Goal: Task Accomplishment & Management: Manage account settings

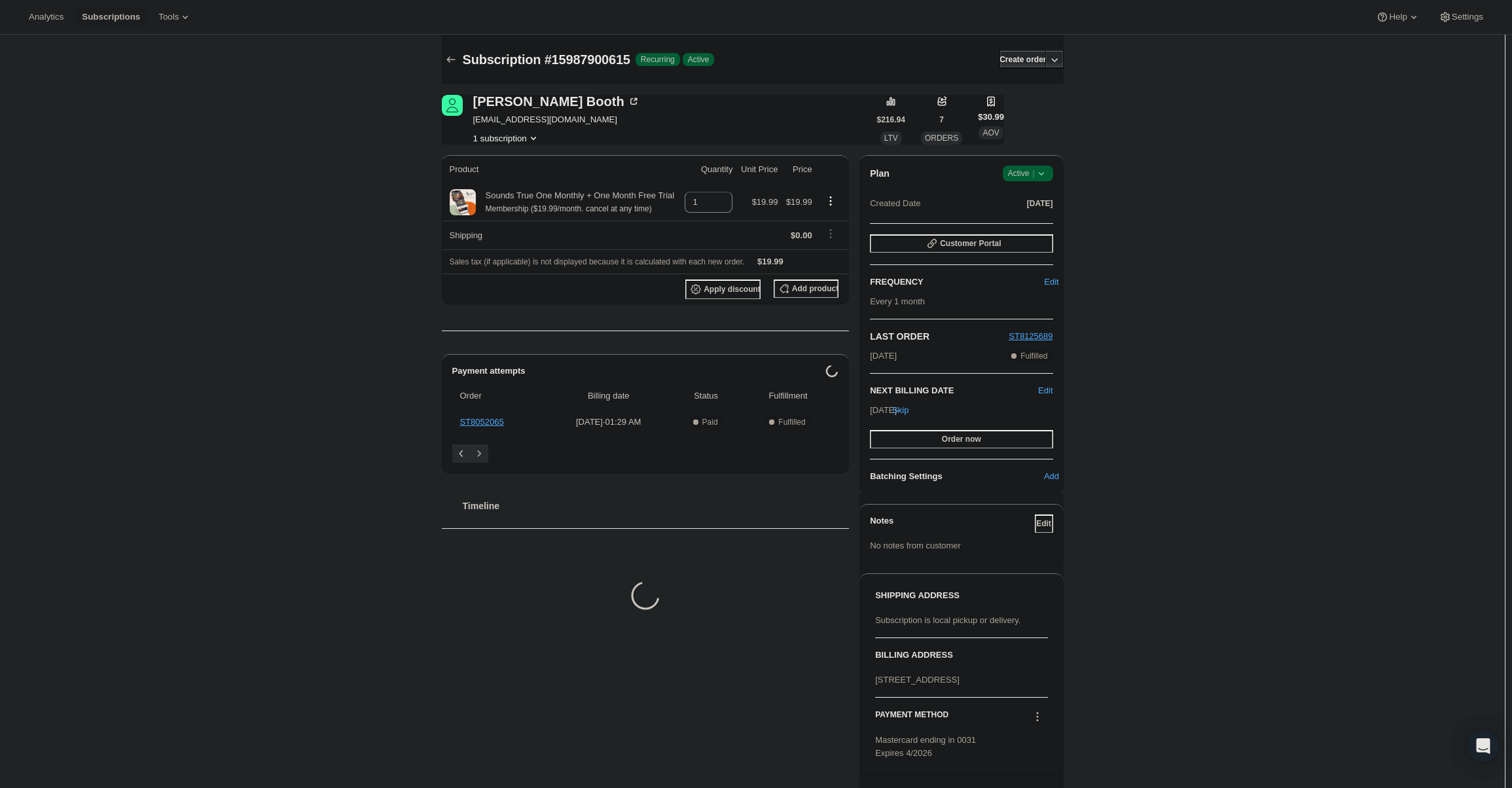
click at [1032, 167] on span "Active |" at bounding box center [1028, 173] width 40 height 13
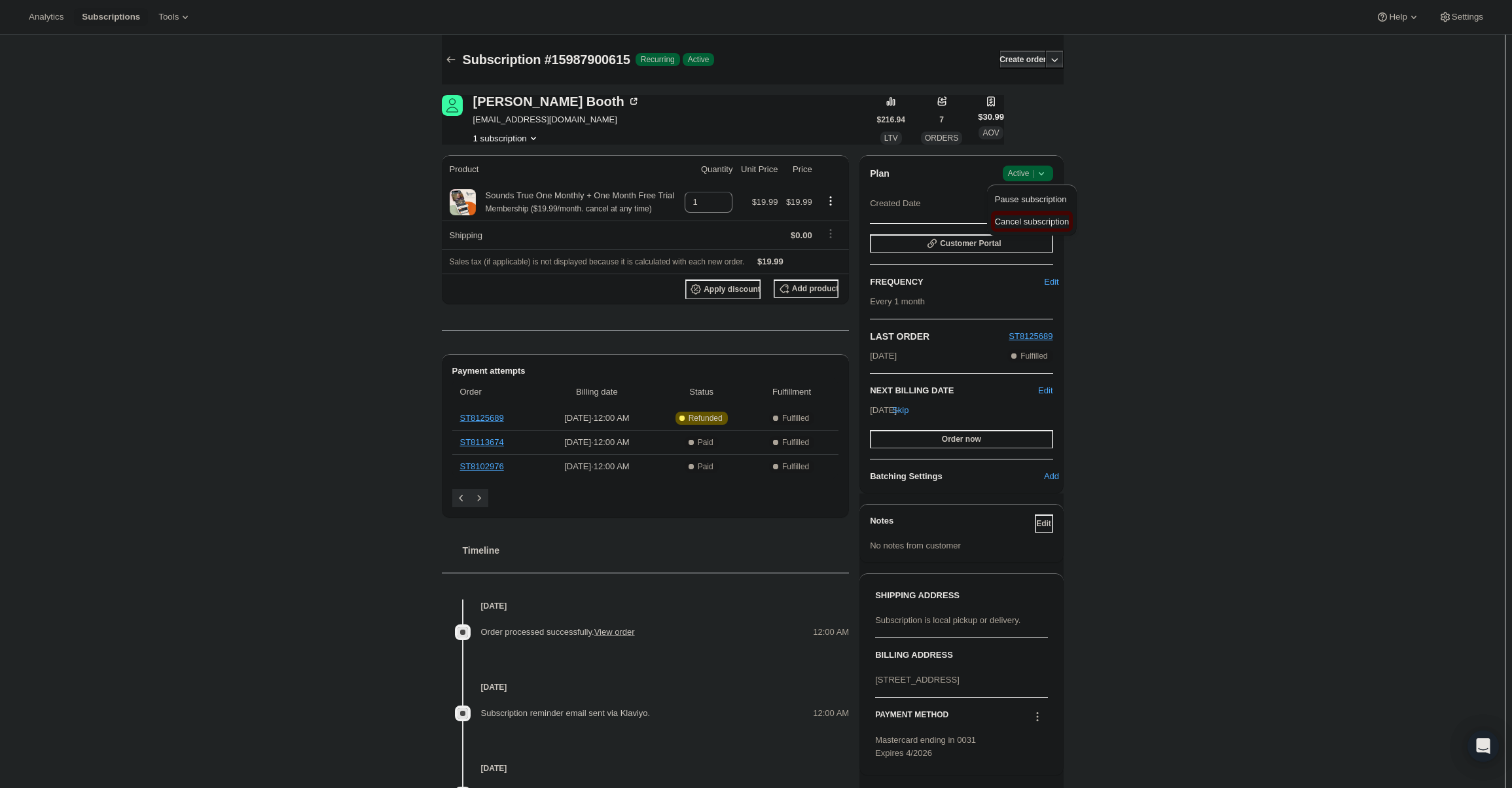
click at [1030, 228] on button "Cancel subscription" at bounding box center [1032, 221] width 82 height 21
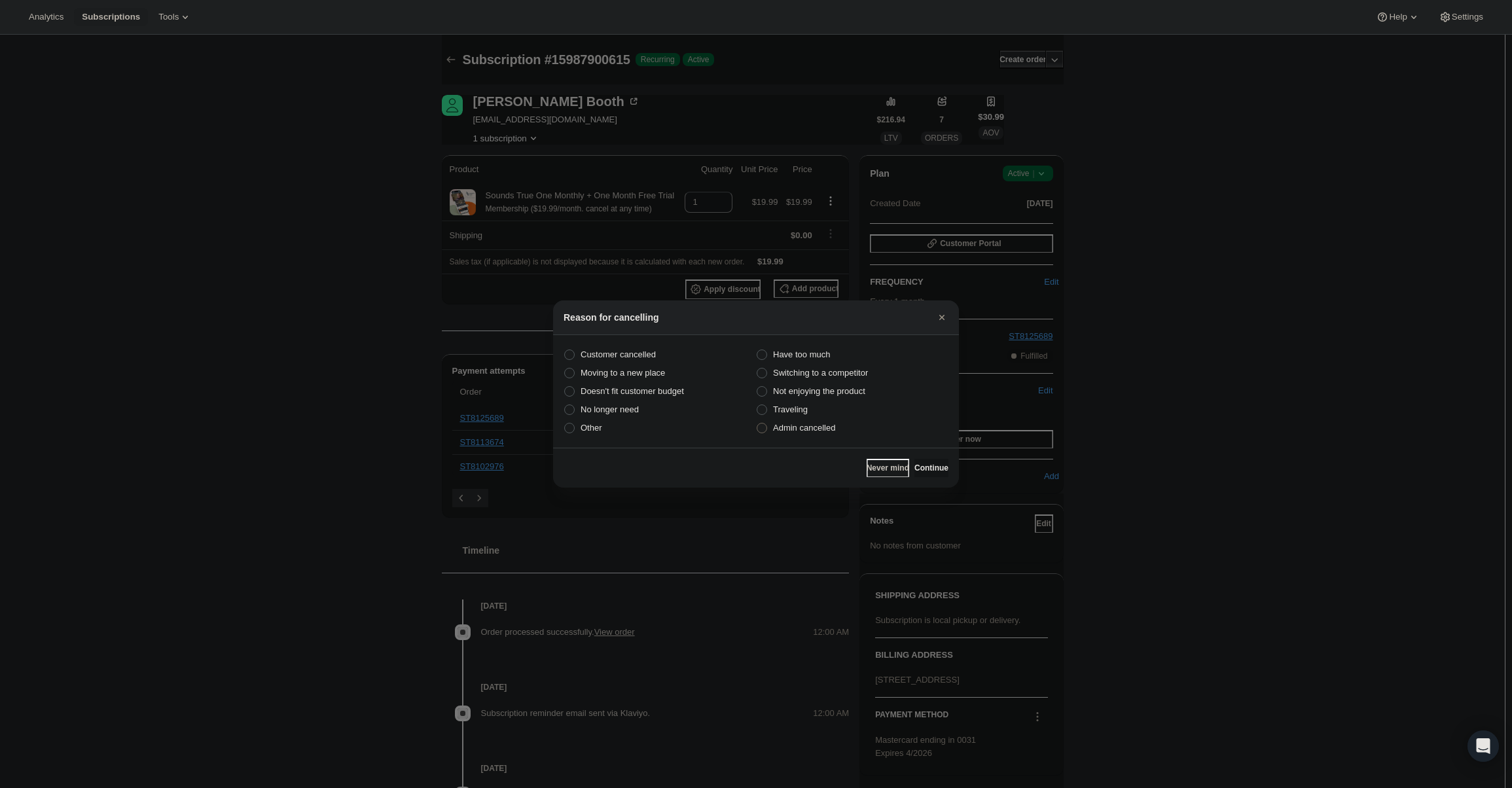
click at [804, 434] on label "Admin cancelled" at bounding box center [853, 428] width 192 height 18
click at [758, 423] on input "Admin cancelled" at bounding box center [757, 423] width 1 height 1
radio input "true"
click at [915, 462] on button "Continue" at bounding box center [931, 468] width 34 height 18
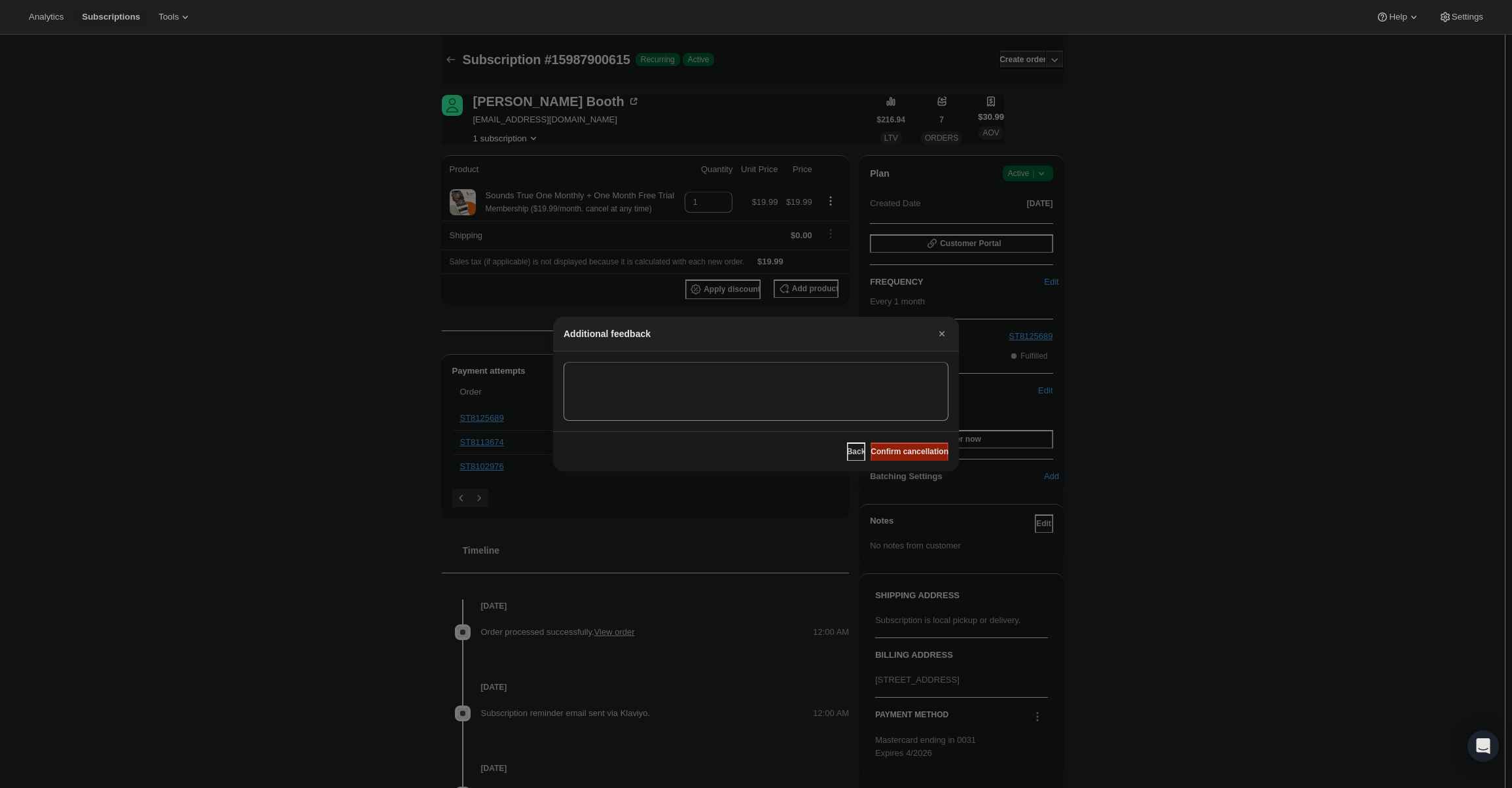
click at [917, 456] on button "Confirm cancellation" at bounding box center [909, 452] width 78 height 18
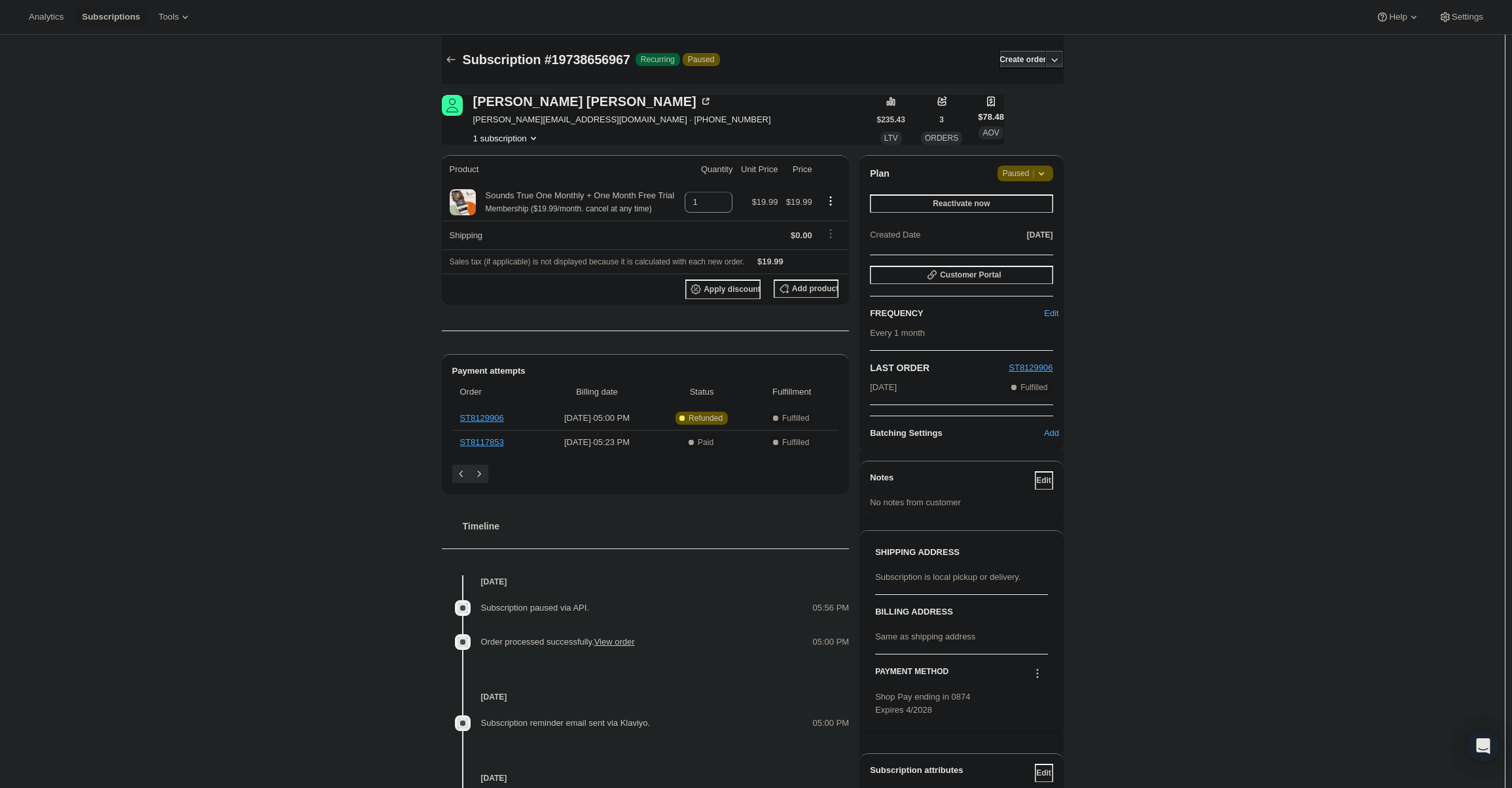
click at [1035, 169] on span "Paused |" at bounding box center [1025, 173] width 45 height 13
click at [1041, 199] on span "Cancel subscription" at bounding box center [1030, 199] width 74 height 10
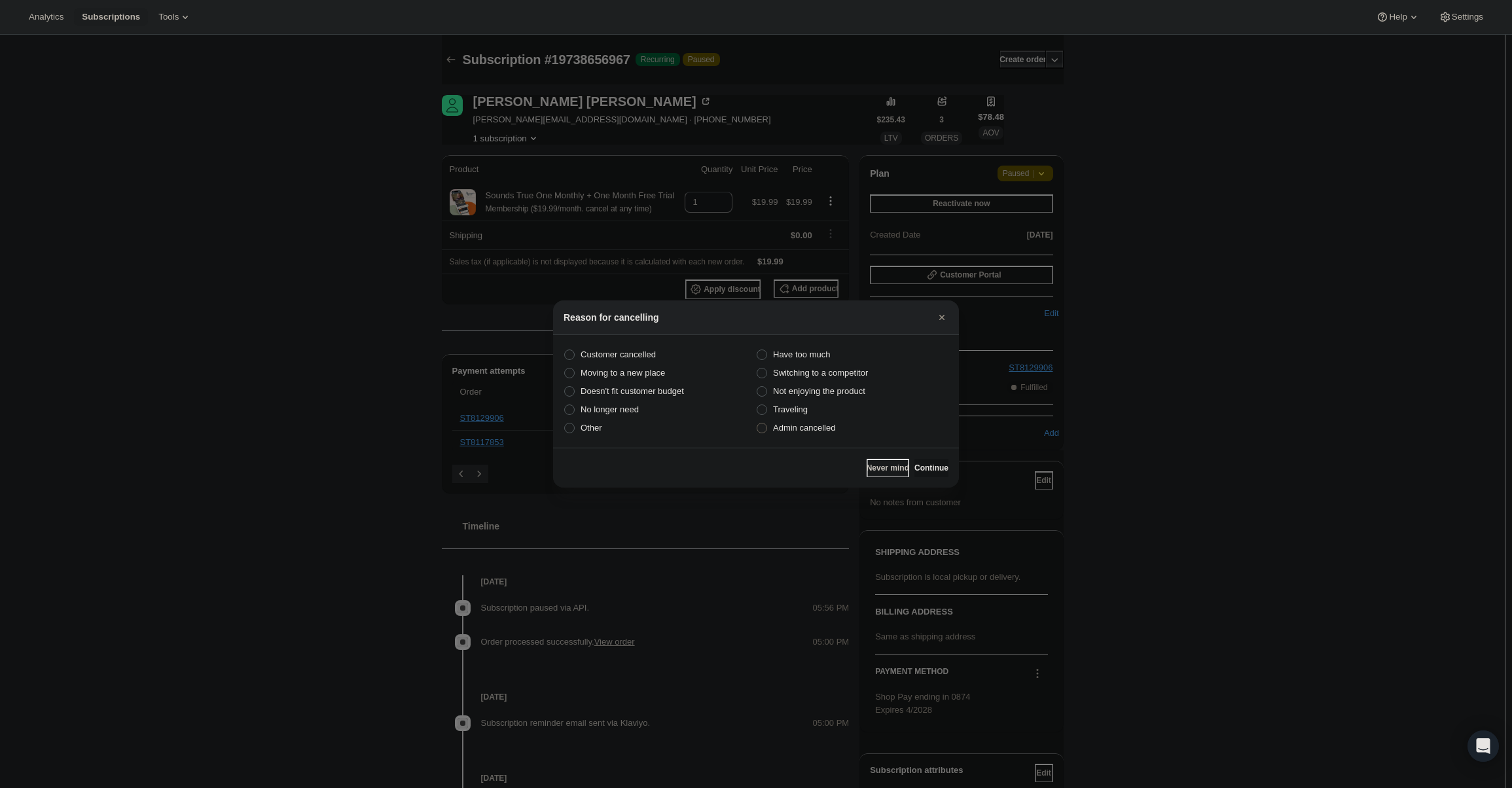
click at [846, 434] on label "Admin cancelled" at bounding box center [853, 428] width 192 height 18
click at [758, 423] on input "Admin cancelled" at bounding box center [757, 423] width 1 height 1
radio input "true"
click at [928, 465] on span "Continue" at bounding box center [931, 468] width 34 height 10
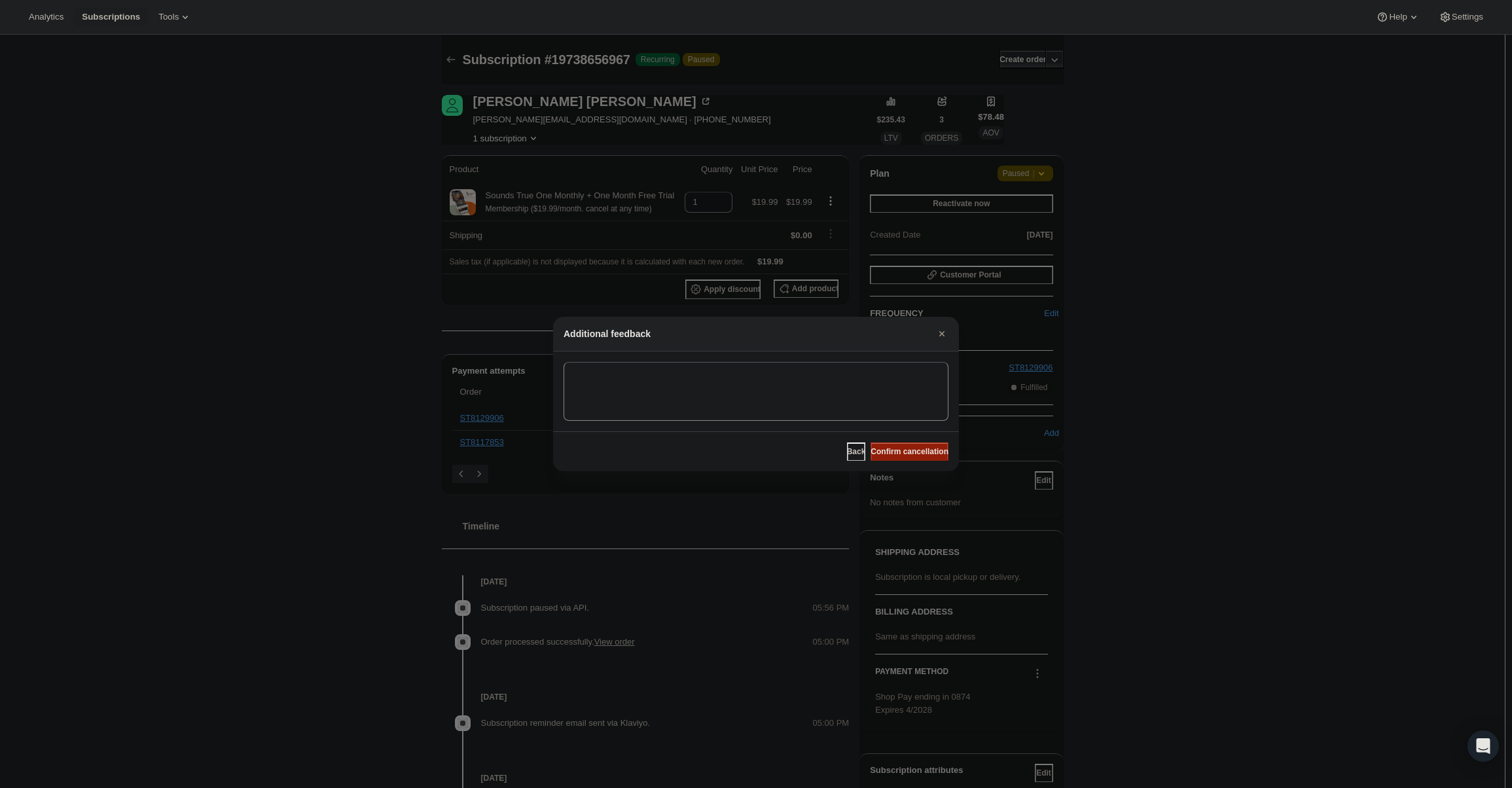
click at [919, 445] on button "Confirm cancellation" at bounding box center [909, 452] width 78 height 18
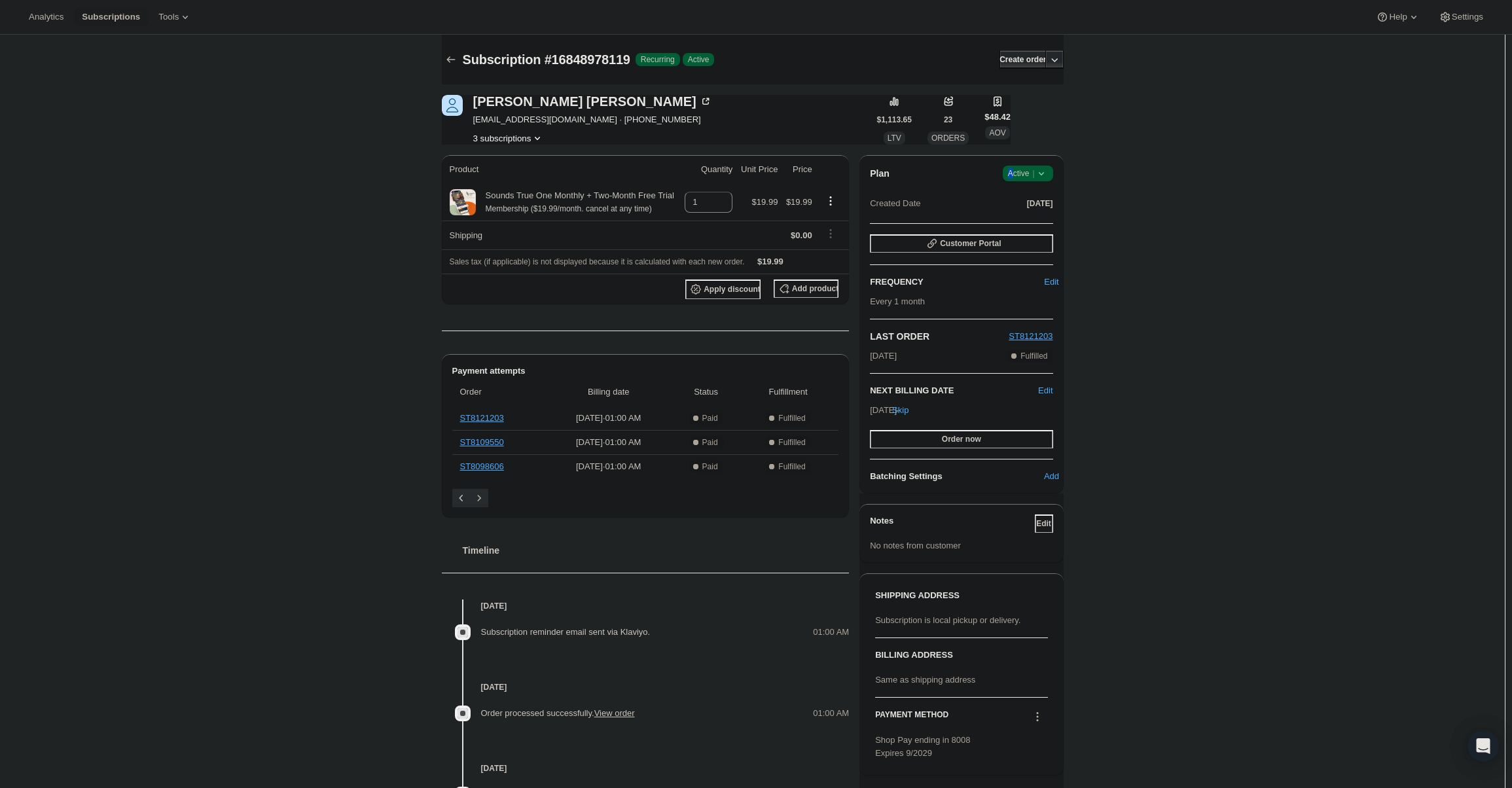
click at [1017, 174] on span "Active |" at bounding box center [1028, 173] width 40 height 13
click at [1030, 215] on button "Cancel subscription" at bounding box center [1032, 221] width 82 height 21
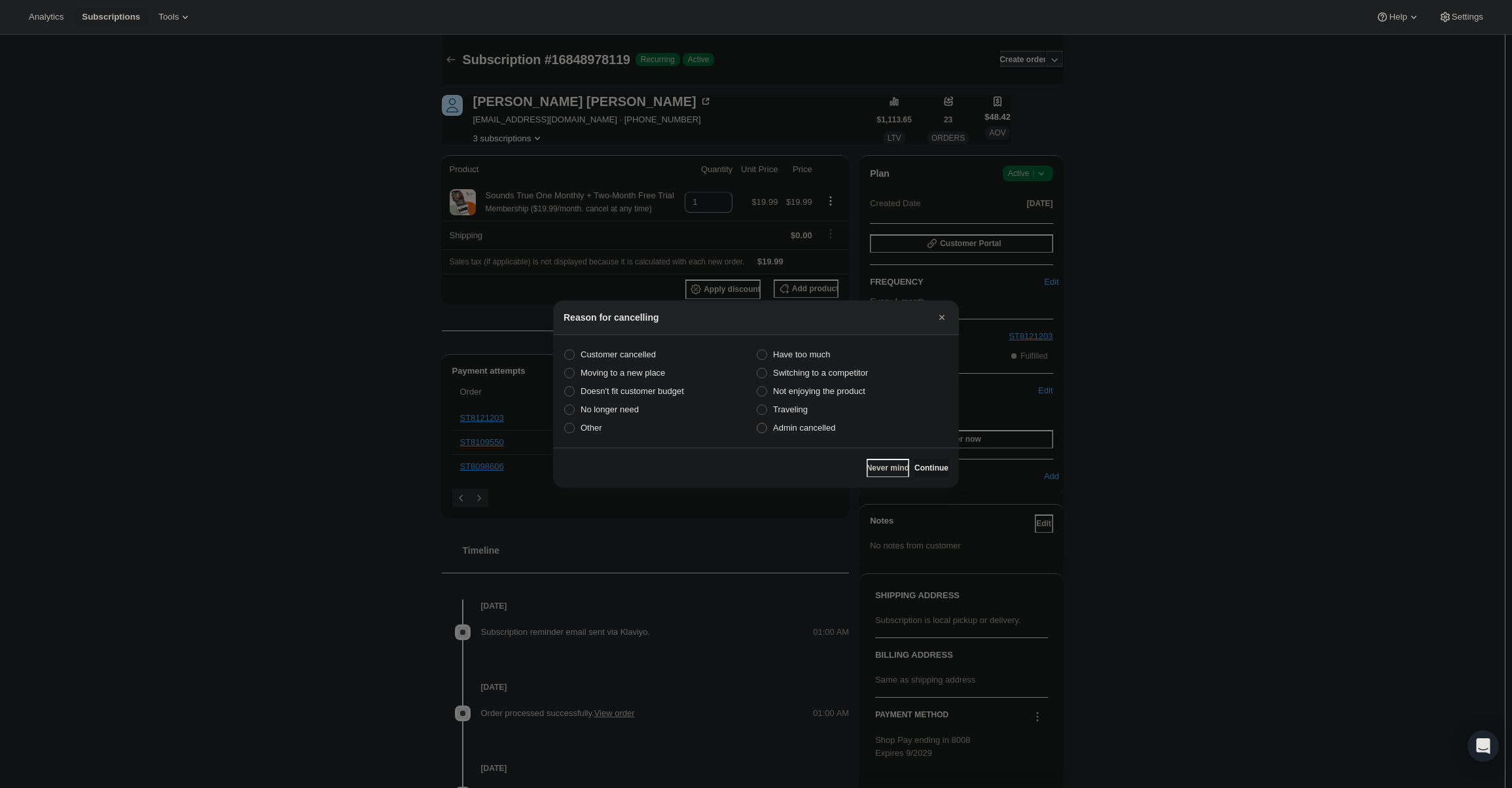
click at [814, 423] on span "Admin cancelled" at bounding box center [804, 428] width 62 height 10
click at [758, 423] on input "Admin cancelled" at bounding box center [757, 423] width 1 height 1
radio input "true"
drag, startPoint x: 932, startPoint y: 470, endPoint x: 931, endPoint y: 460, distance: 10.0
click at [932, 470] on span "Continue" at bounding box center [931, 468] width 34 height 10
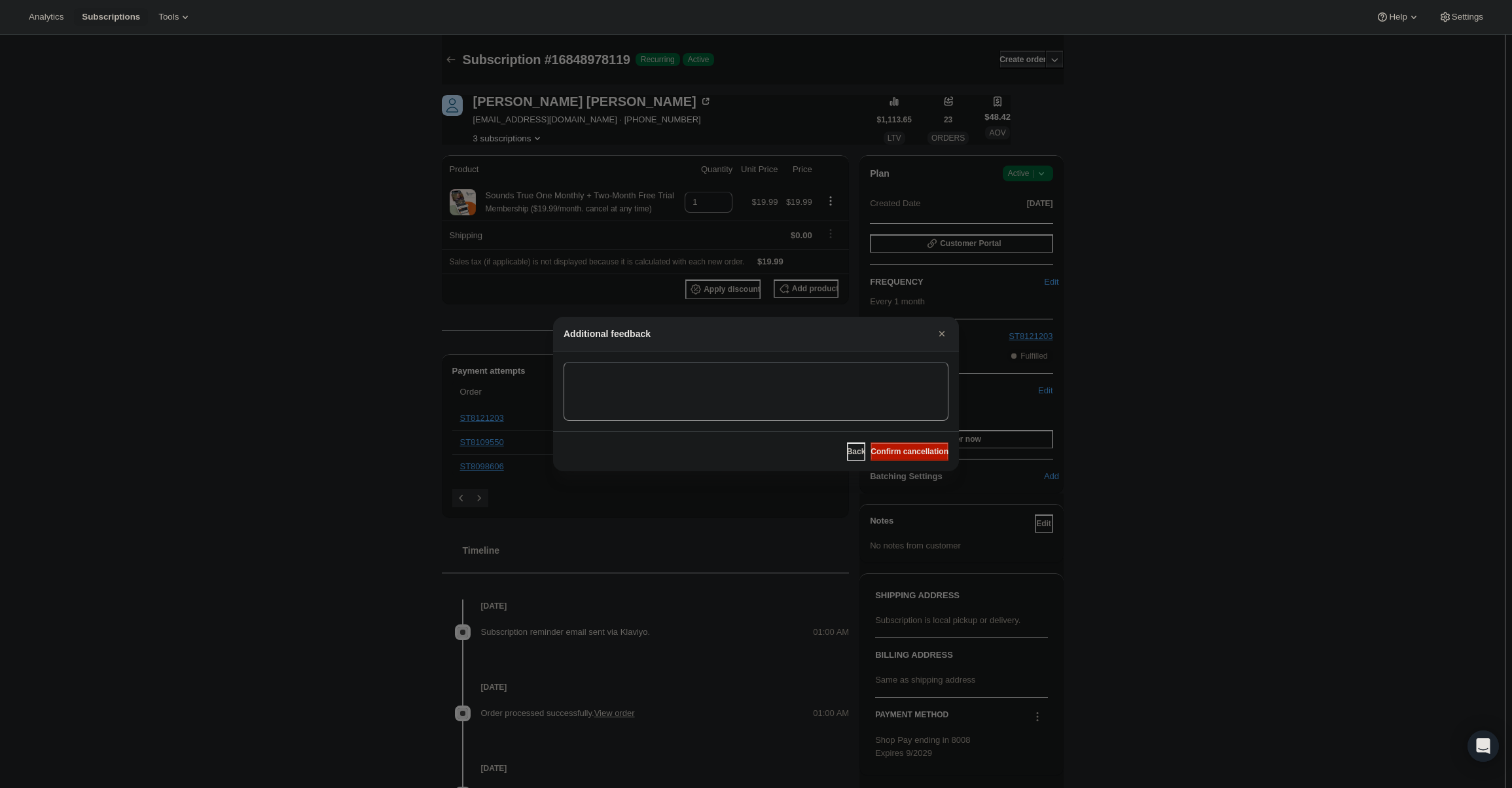
drag, startPoint x: 931, startPoint y: 459, endPoint x: 922, endPoint y: 455, distance: 9.8
click at [929, 459] on button "Confirm cancellation" at bounding box center [909, 452] width 78 height 18
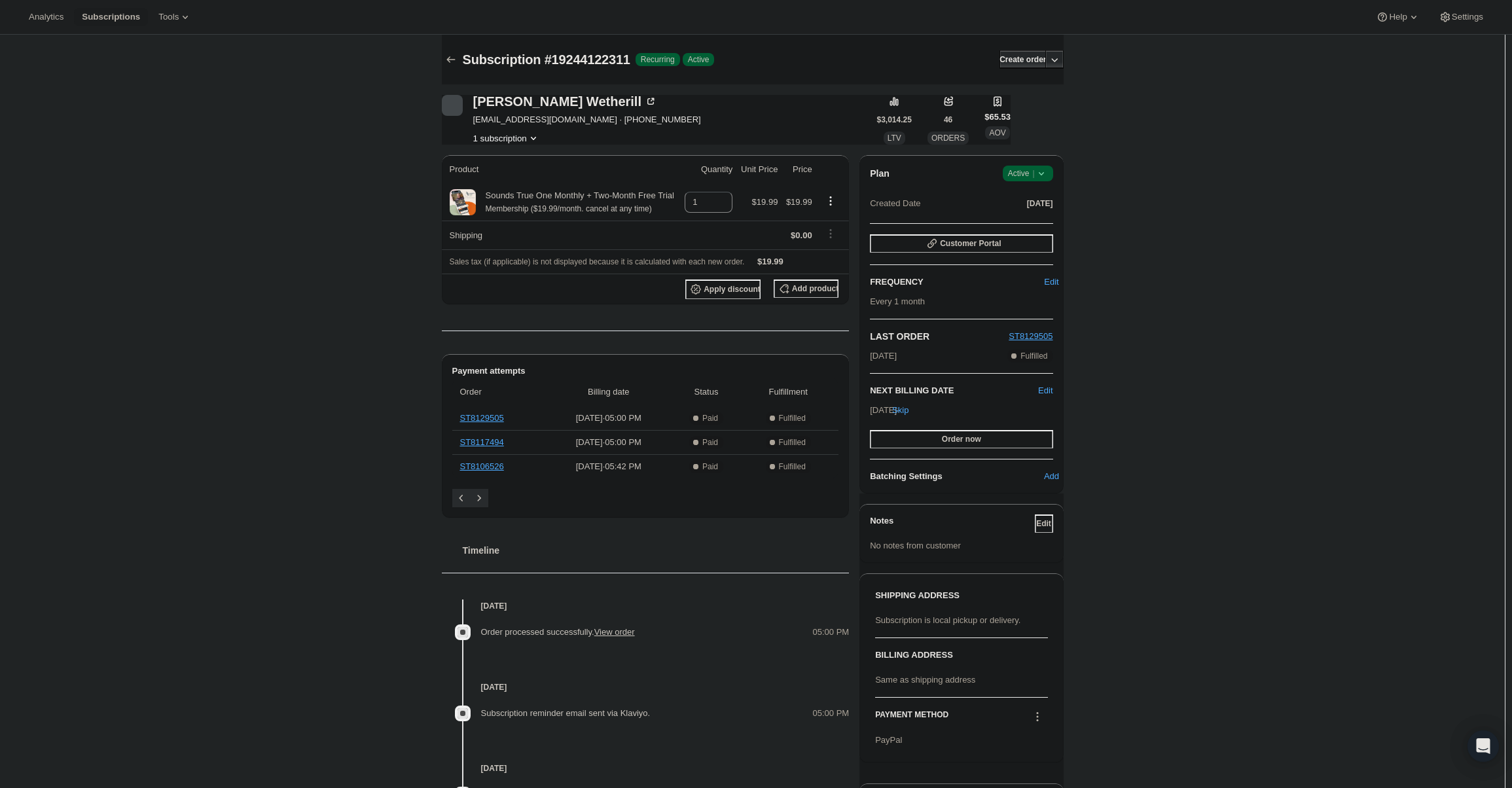
click at [1039, 176] on icon at bounding box center [1041, 173] width 13 height 13
click at [1036, 218] on span "Cancel subscription" at bounding box center [1032, 221] width 74 height 10
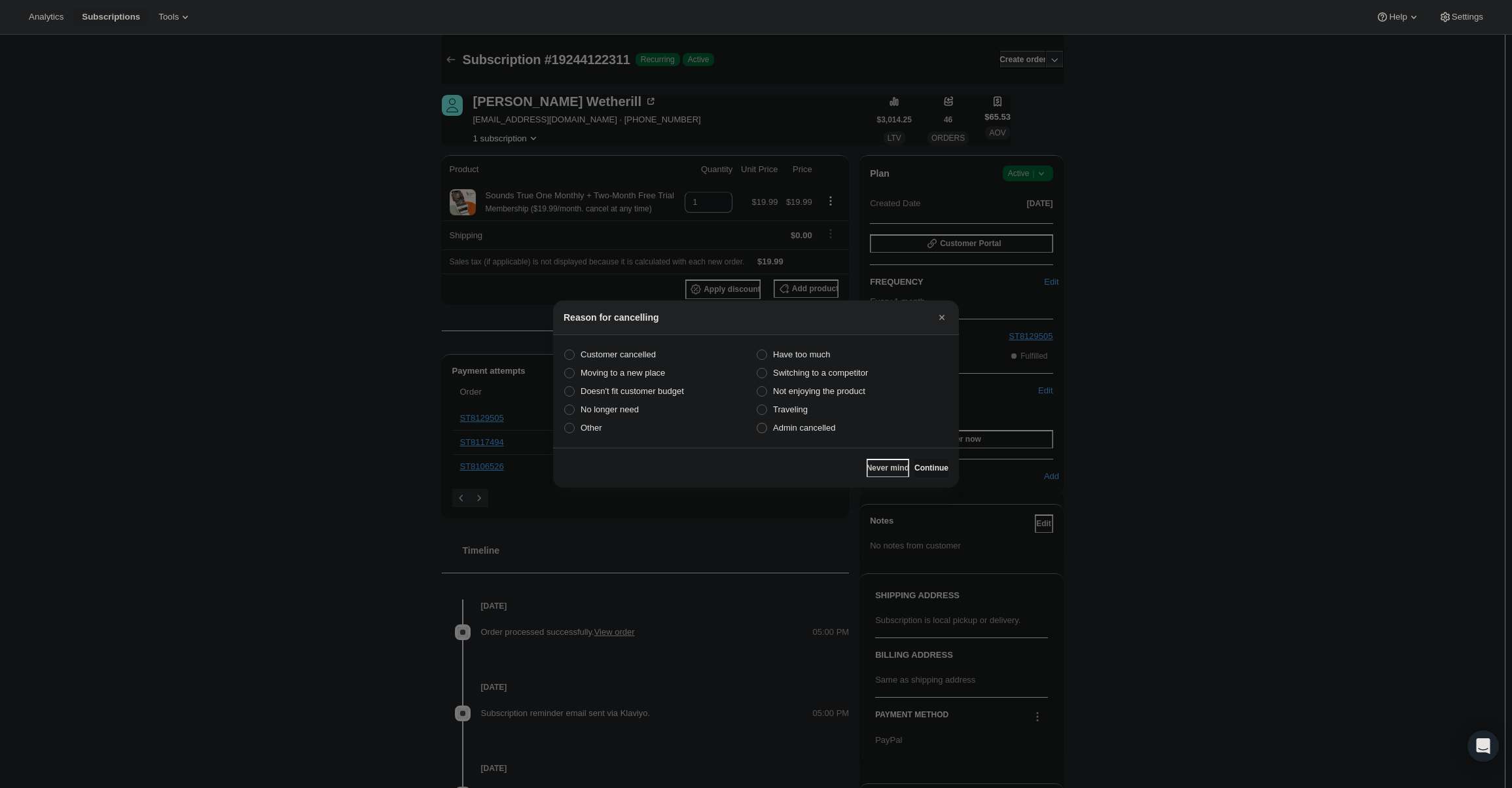
drag, startPoint x: 816, startPoint y: 418, endPoint x: 820, endPoint y: 428, distance: 10.8
click at [816, 419] on label "Traveling" at bounding box center [853, 410] width 192 height 18
click at [758, 405] on input "Traveling" at bounding box center [757, 405] width 1 height 1
radio input "true"
drag, startPoint x: 820, startPoint y: 428, endPoint x: 838, endPoint y: 437, distance: 20.1
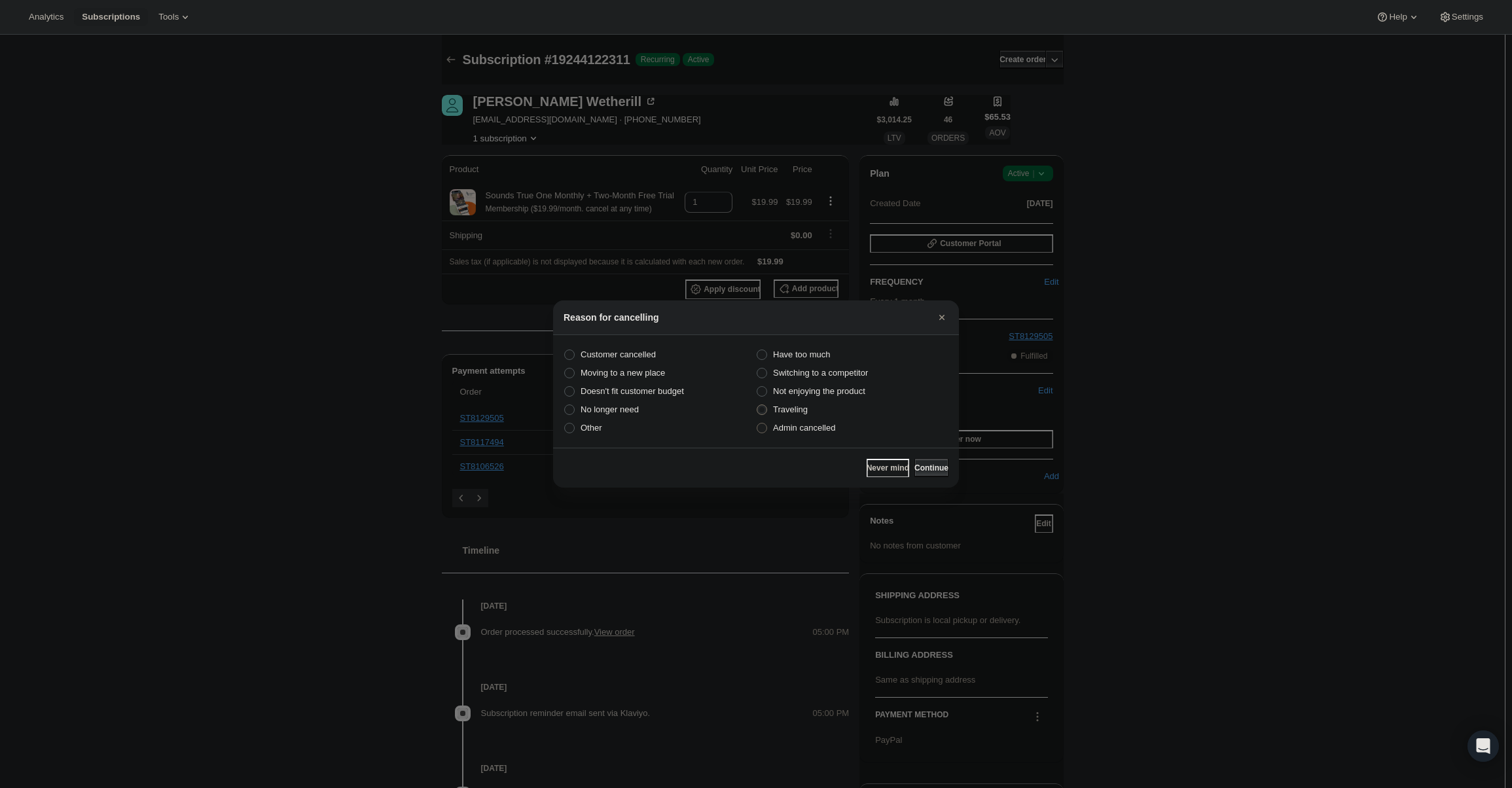
click at [822, 428] on span "Admin cancelled" at bounding box center [804, 428] width 62 height 10
click at [758, 423] on input "Admin cancelled" at bounding box center [757, 423] width 1 height 1
radio input "true"
radio input "false"
click at [947, 468] on button "Continue" at bounding box center [931, 468] width 34 height 18
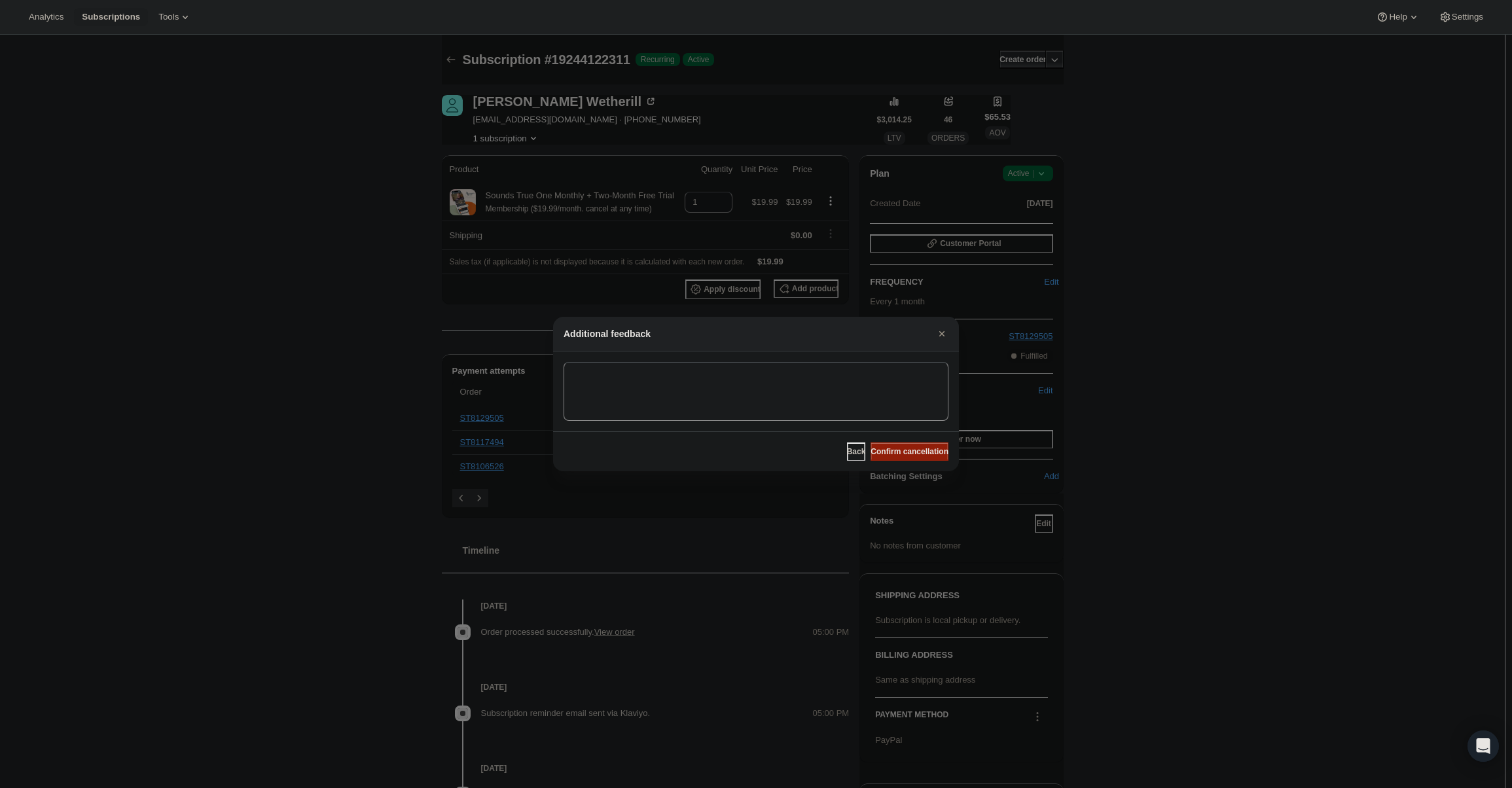
click at [923, 450] on span "Confirm cancellation" at bounding box center [909, 451] width 78 height 10
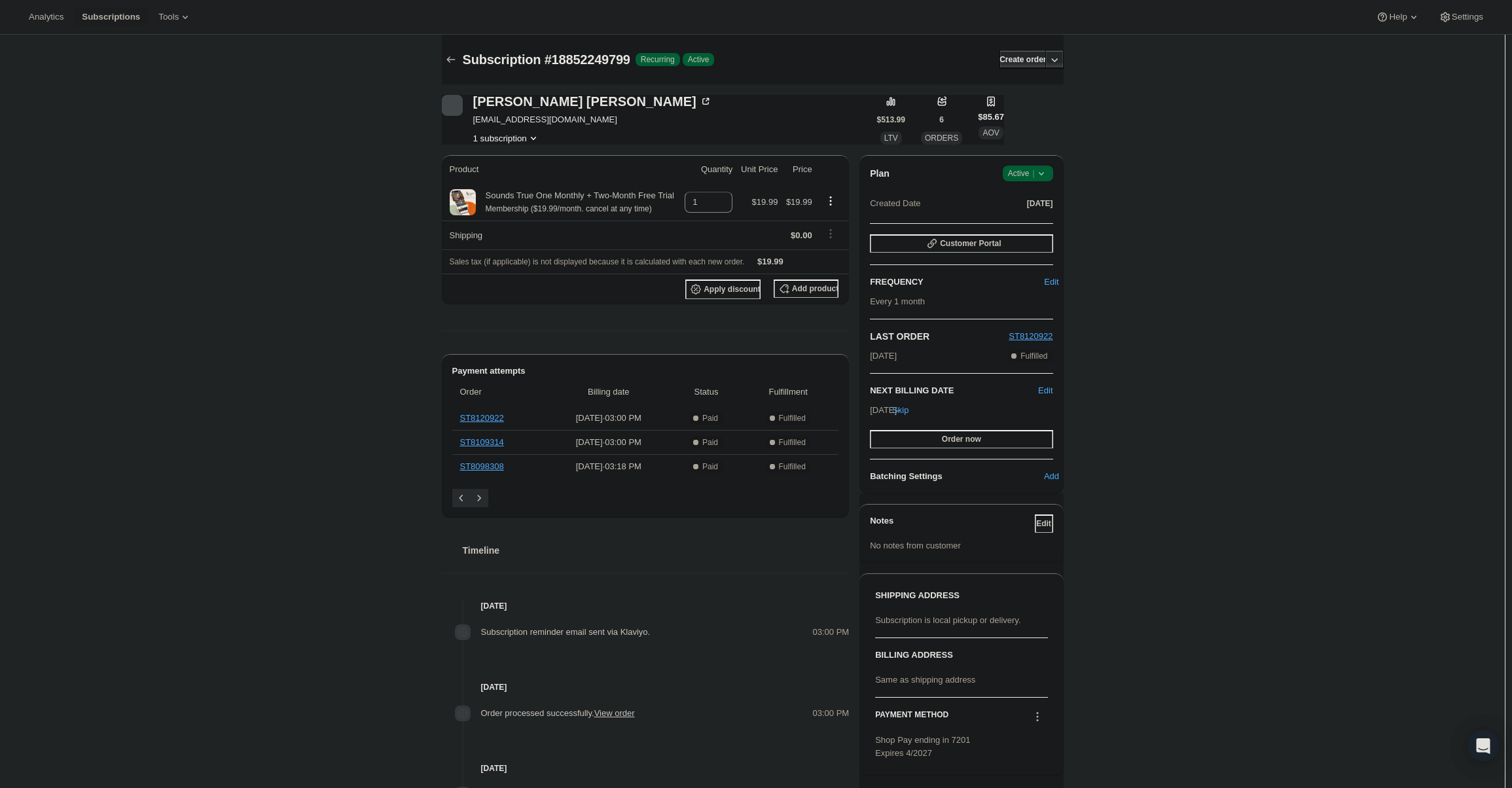
click at [1033, 159] on div "Plan Success Active | Created Date [DATE] Customer Portal FREQUENCY Edit Every …" at bounding box center [961, 324] width 203 height 338
click at [1035, 167] on span "Active |" at bounding box center [1028, 173] width 40 height 13
click at [1031, 218] on span "Cancel subscription" at bounding box center [1032, 221] width 74 height 13
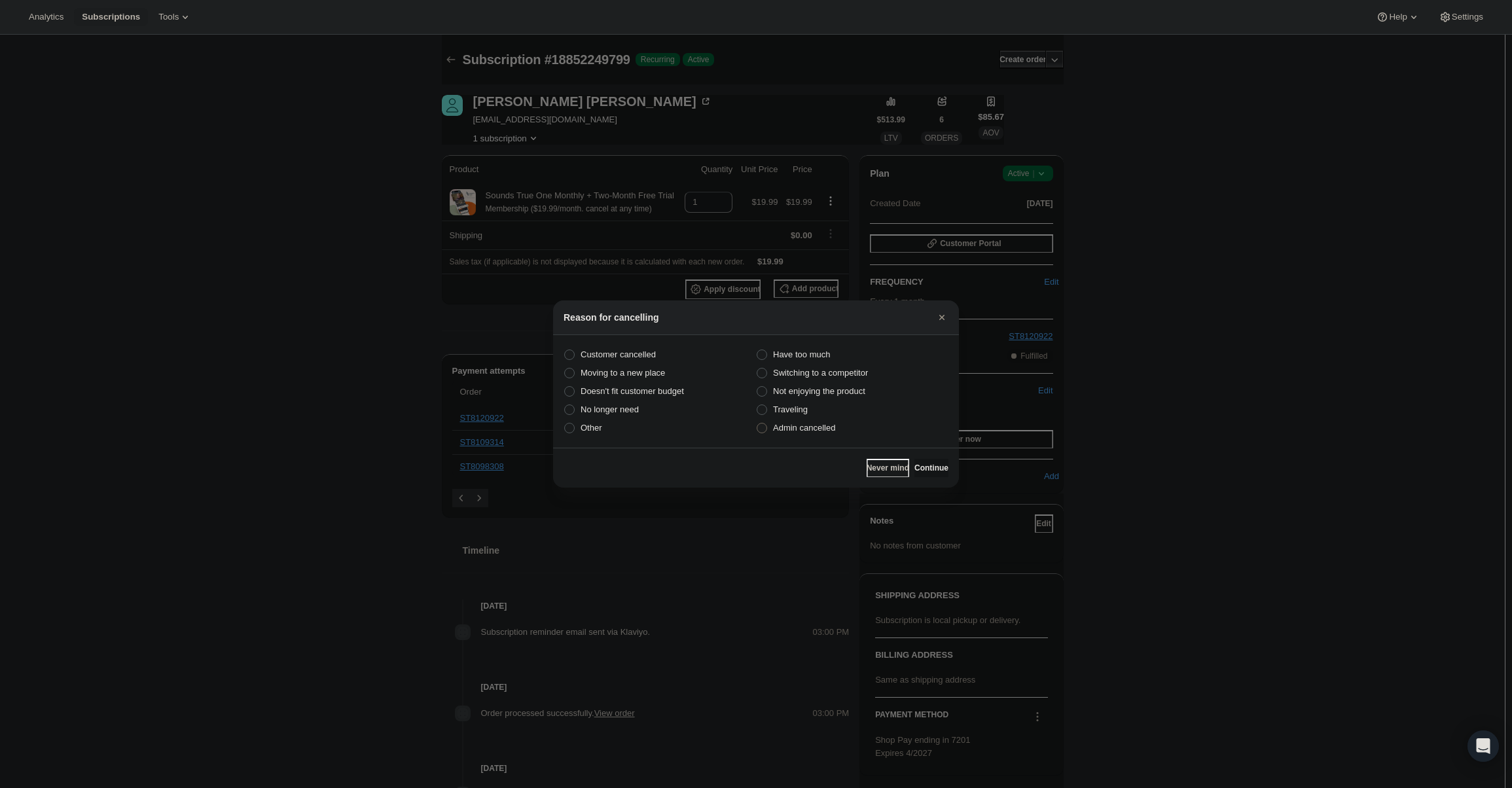
click at [826, 434] on label "Admin cancelled" at bounding box center [853, 428] width 192 height 18
click at [758, 423] on input "Admin cancelled" at bounding box center [757, 423] width 1 height 1
radio input "true"
click at [916, 461] on button "Continue" at bounding box center [931, 468] width 34 height 18
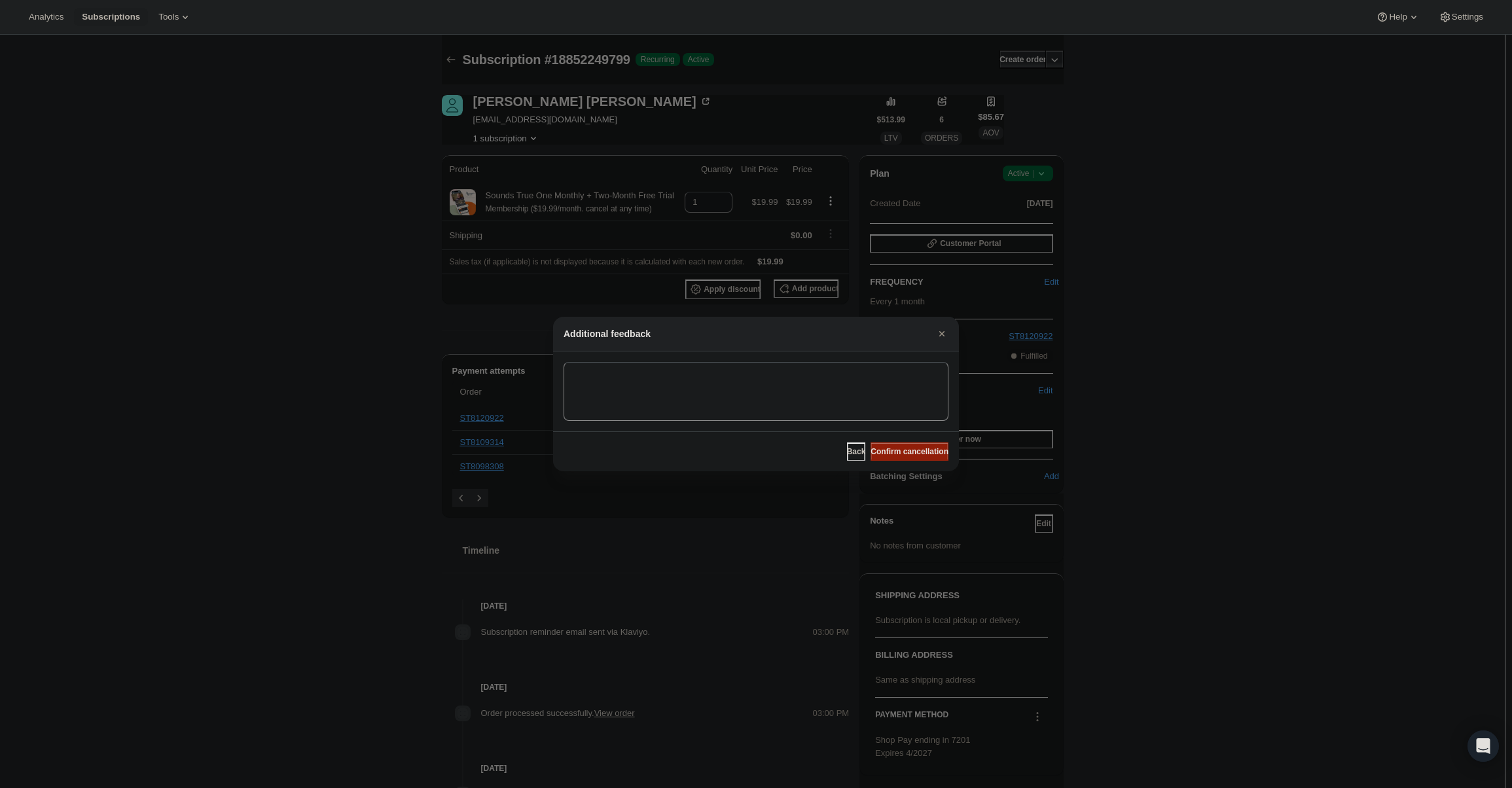
click at [907, 450] on span "Confirm cancellation" at bounding box center [909, 451] width 78 height 10
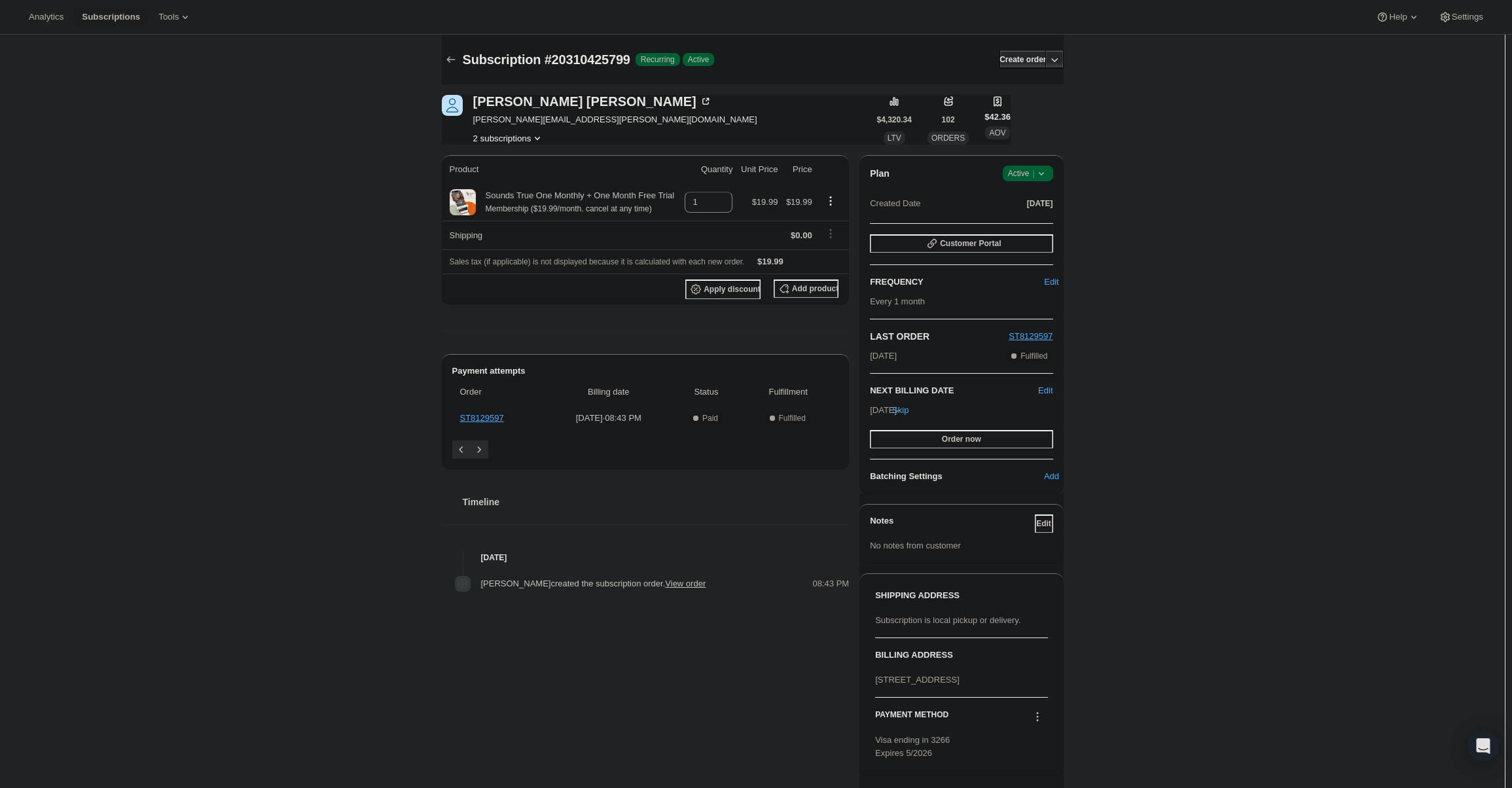
click at [1053, 172] on span "Success Active |" at bounding box center [1028, 173] width 51 height 16
click at [1024, 217] on span "Cancel subscription" at bounding box center [1032, 221] width 74 height 10
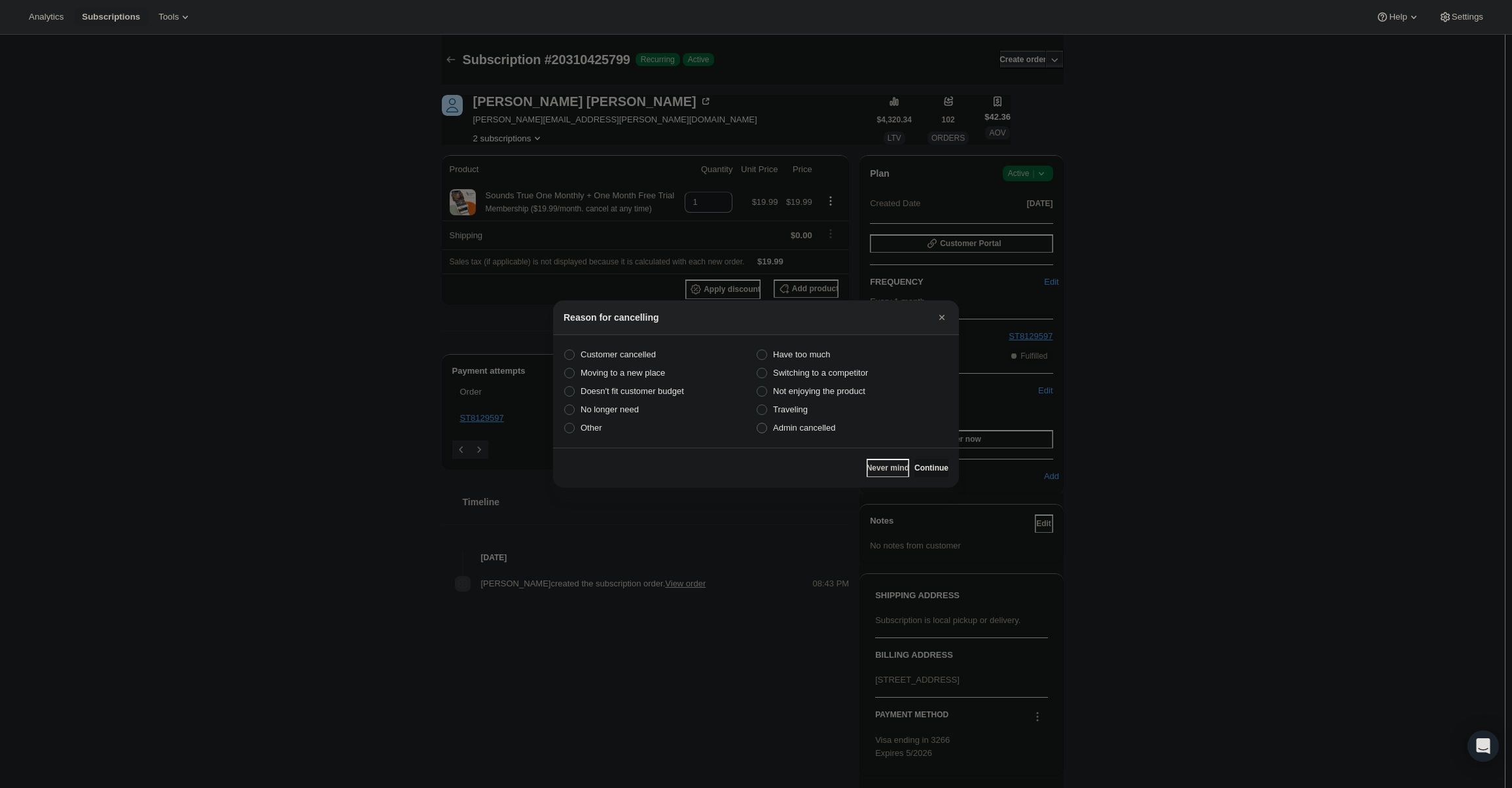
click at [830, 427] on span "Admin cancelled" at bounding box center [804, 428] width 62 height 10
click at [758, 423] on input "Admin cancelled" at bounding box center [757, 423] width 1 height 1
radio input "true"
click at [915, 470] on span "Continue" at bounding box center [931, 468] width 34 height 10
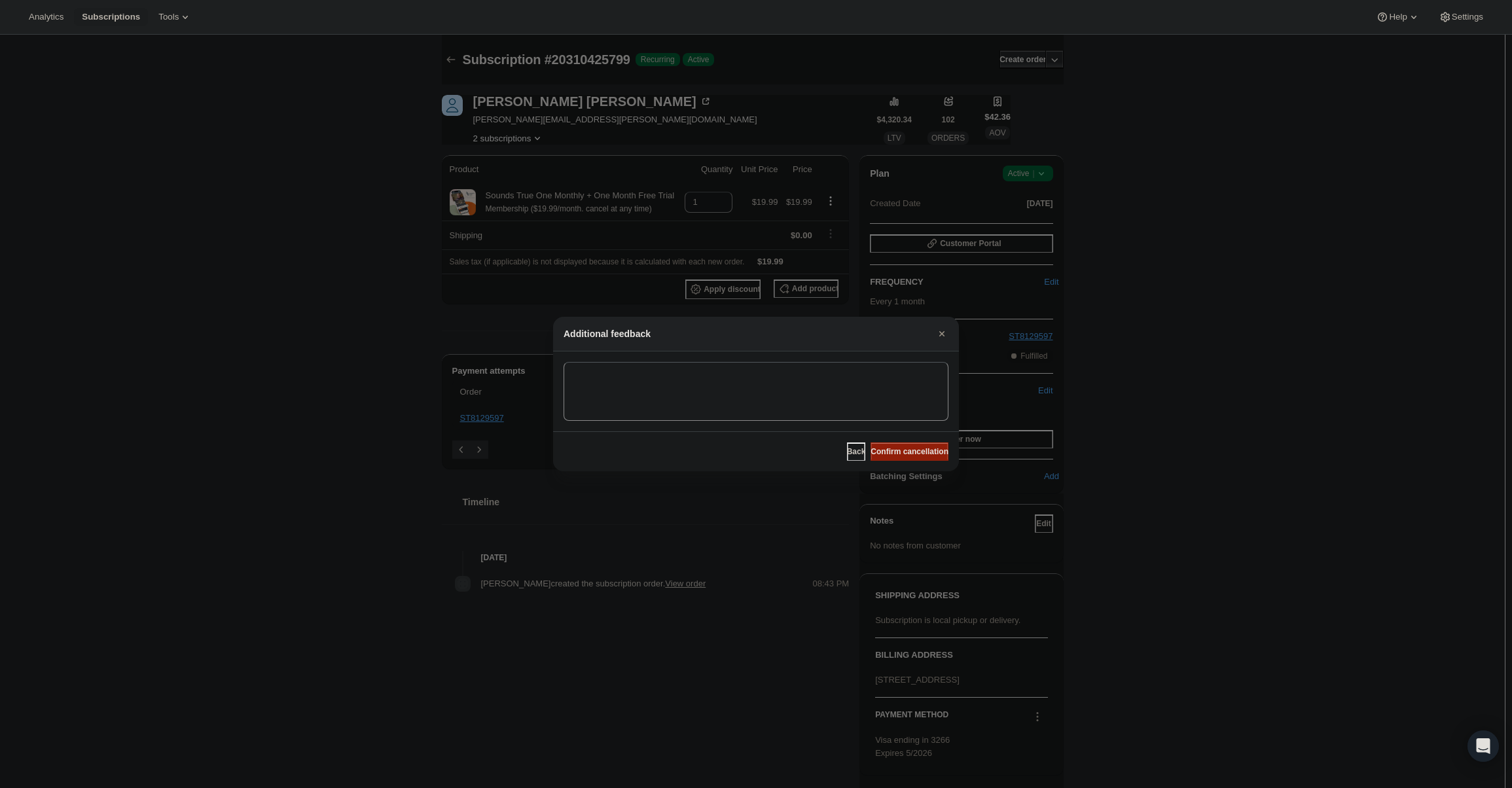
click at [906, 456] on button "Confirm cancellation" at bounding box center [909, 452] width 78 height 18
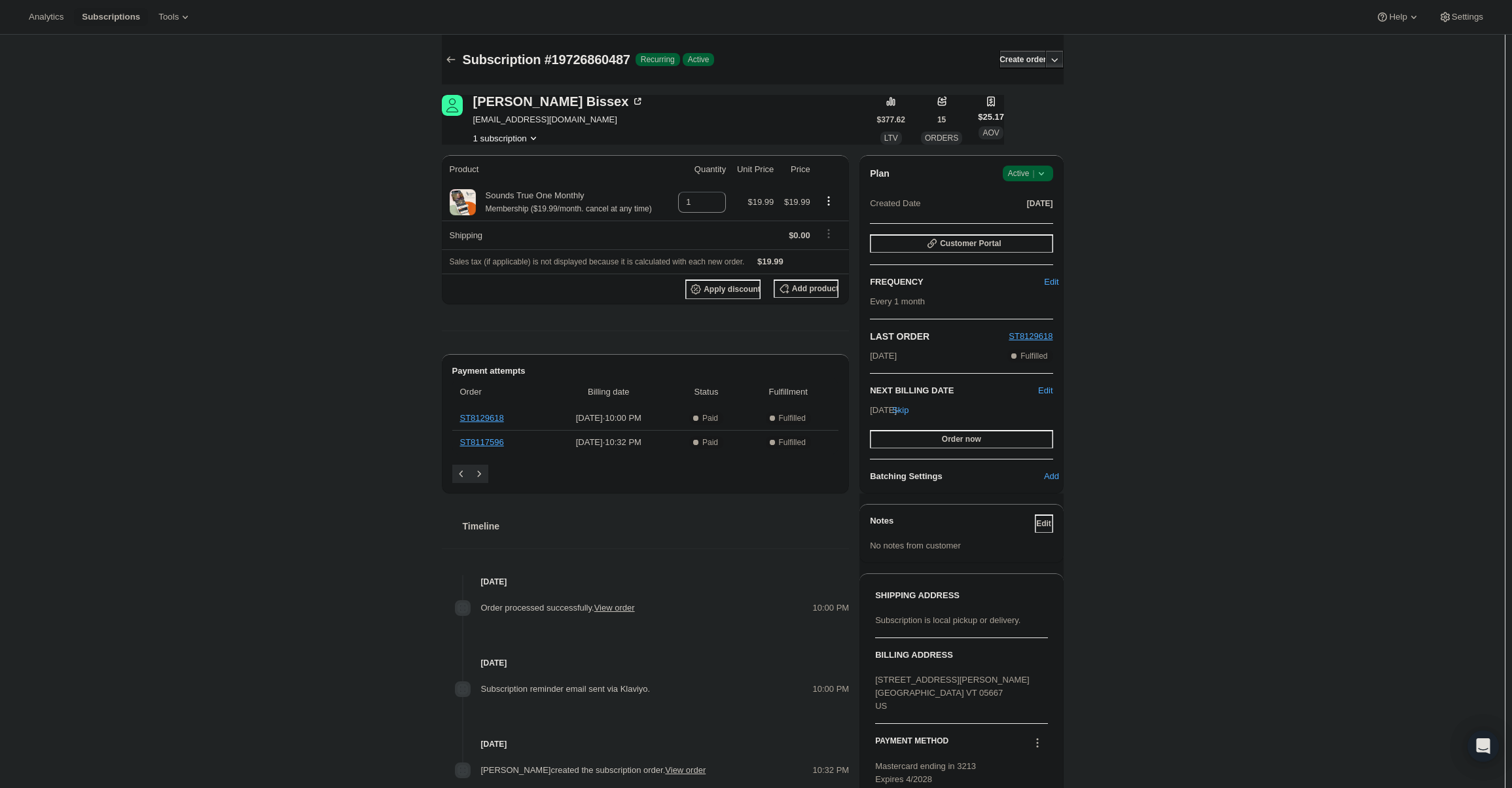
click at [1048, 176] on icon at bounding box center [1041, 173] width 13 height 13
click at [1035, 217] on span "Cancel subscription" at bounding box center [1032, 221] width 74 height 10
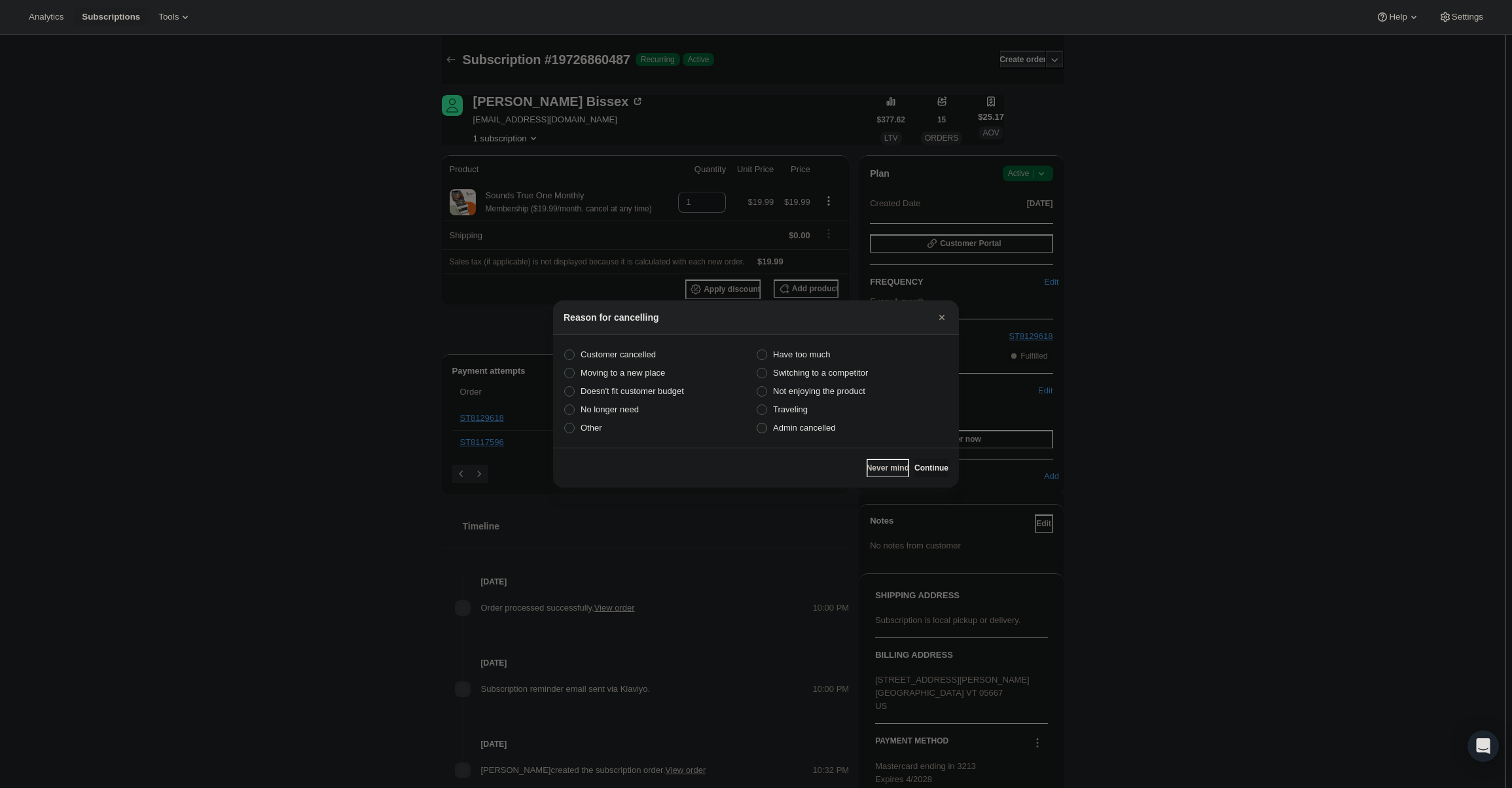
click at [850, 423] on label "Admin cancelled" at bounding box center [853, 428] width 192 height 18
click at [758, 423] on input "Admin cancelled" at bounding box center [757, 423] width 1 height 1
radio input "true"
click at [920, 463] on button "Continue" at bounding box center [931, 468] width 34 height 18
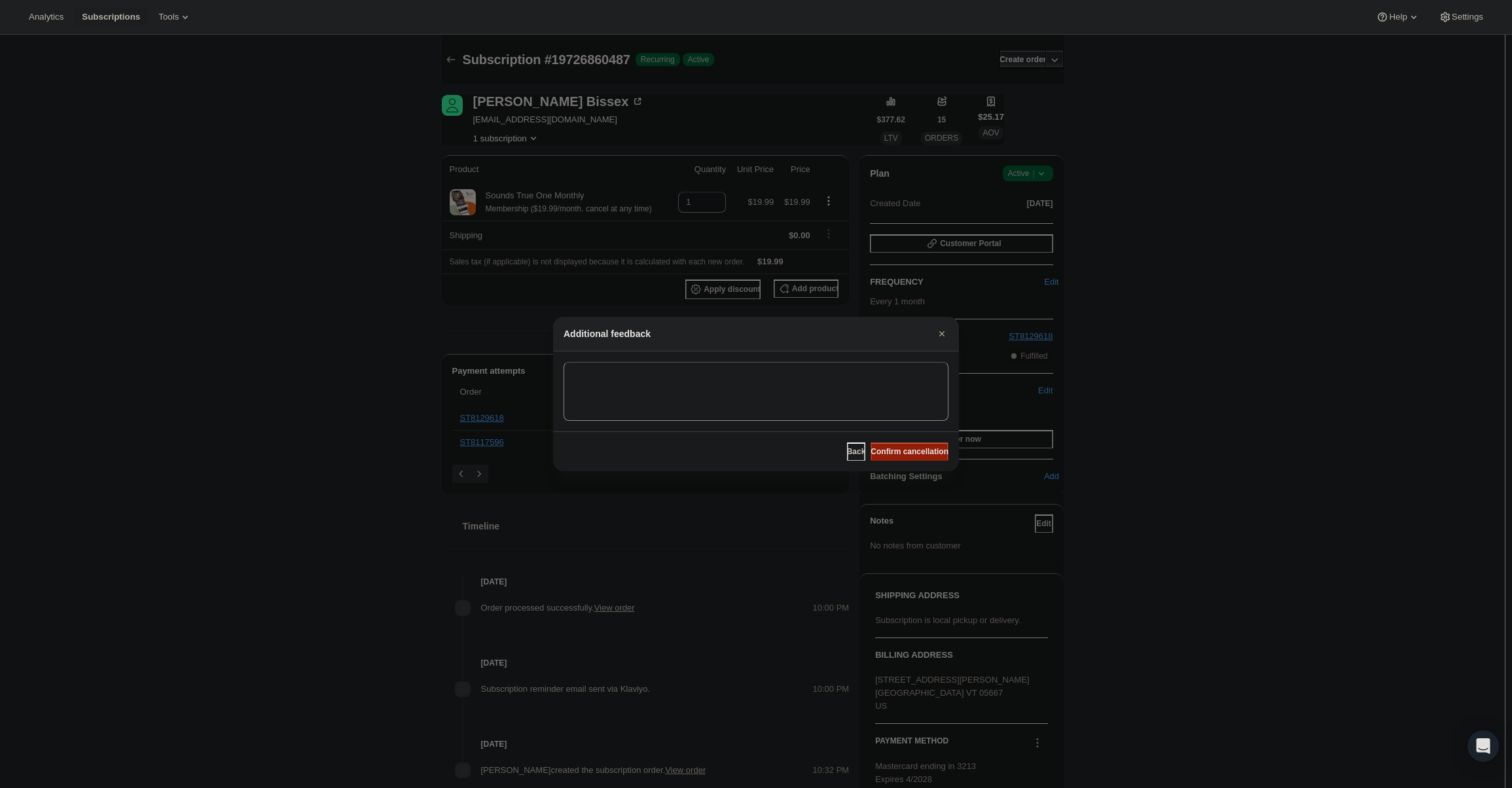
click at [908, 451] on span "Confirm cancellation" at bounding box center [909, 451] width 78 height 10
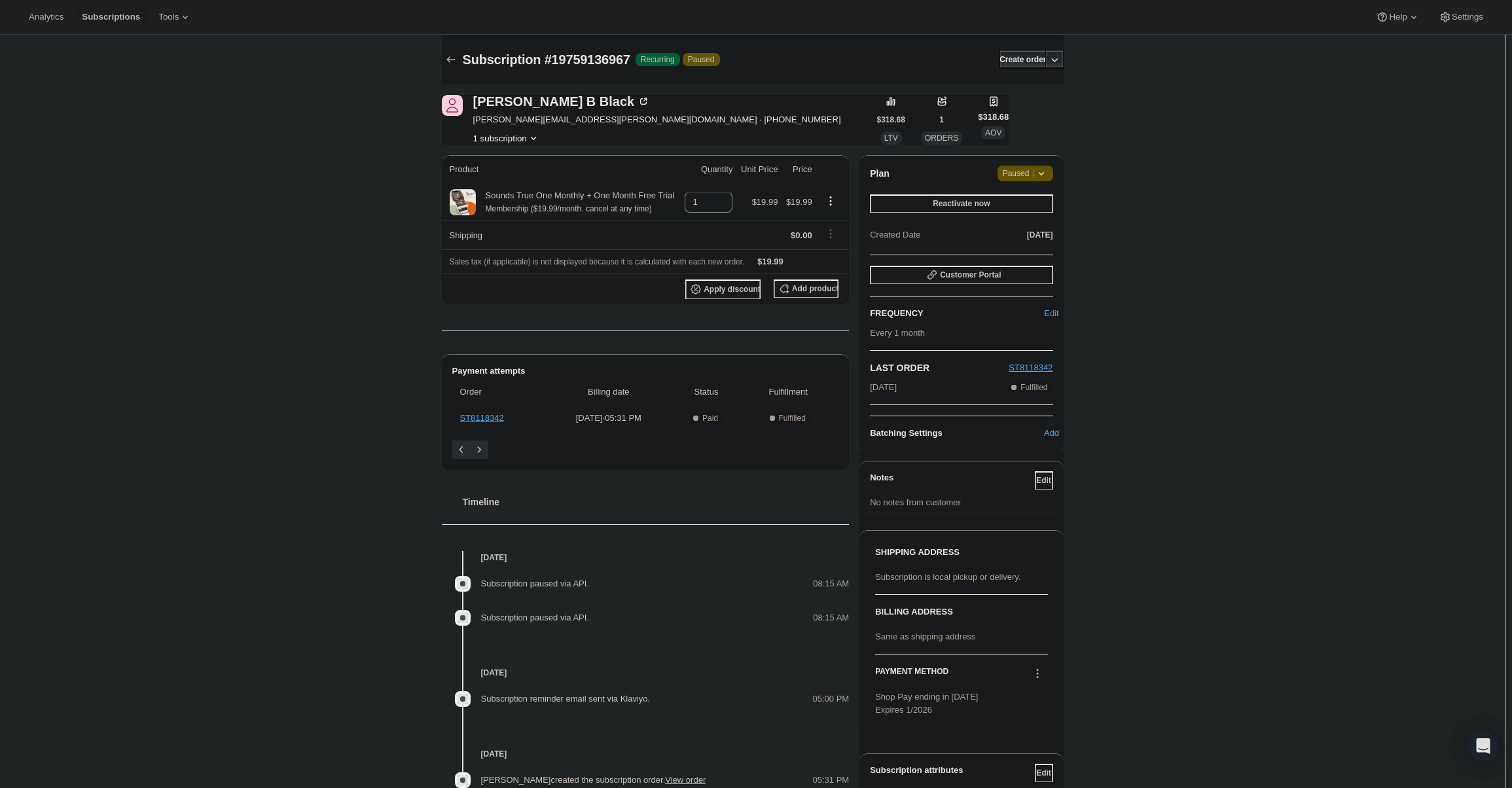
click at [1031, 167] on span "Paused |" at bounding box center [1025, 173] width 45 height 13
click at [1028, 205] on span "Cancel subscription" at bounding box center [1030, 199] width 74 height 13
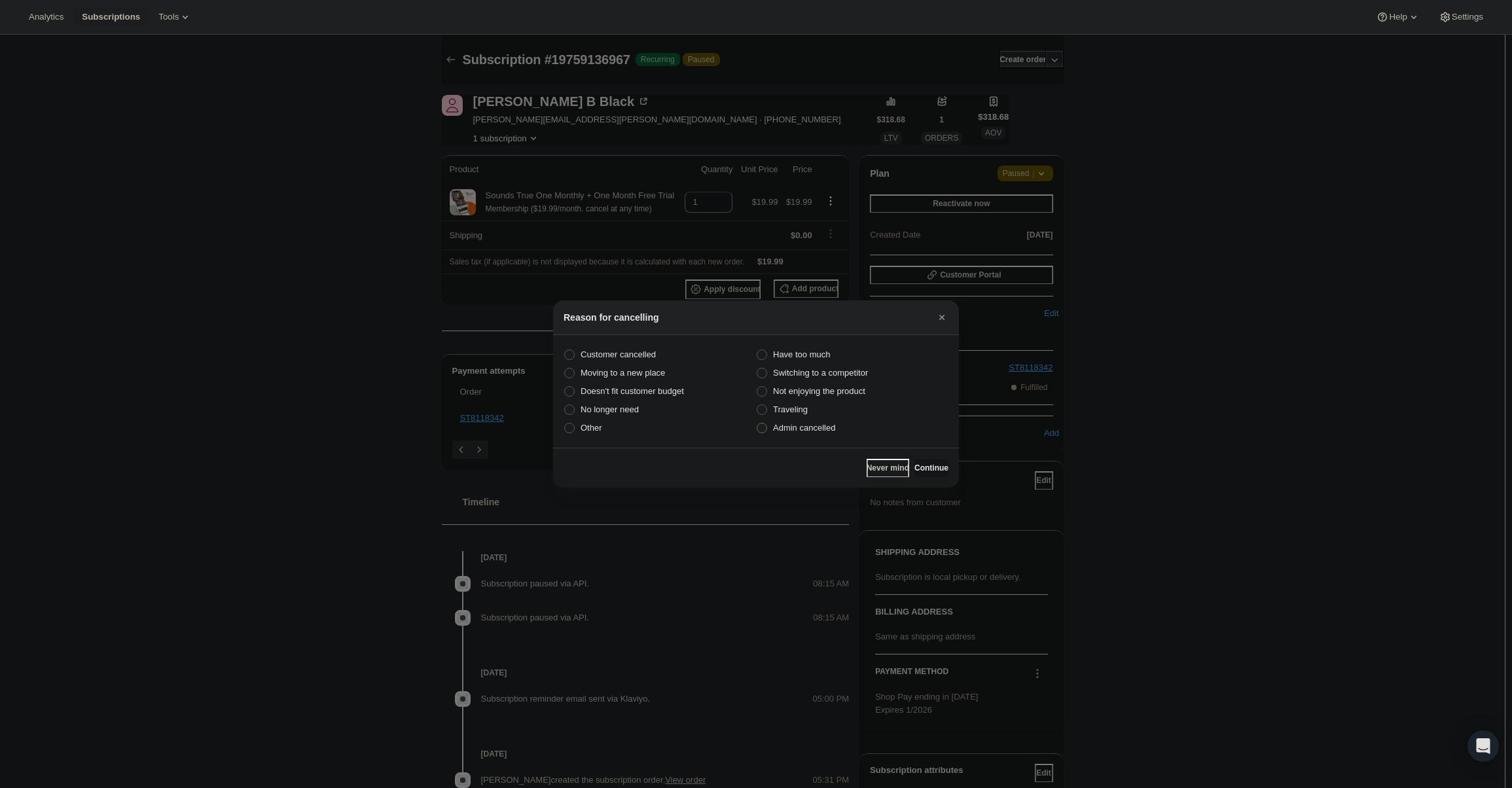
click at [828, 437] on label "Admin cancelled" at bounding box center [853, 428] width 192 height 18
click at [758, 423] on input "Admin cancelled" at bounding box center [757, 423] width 1 height 1
radio input "true"
drag, startPoint x: 932, startPoint y: 466, endPoint x: 923, endPoint y: 443, distance: 24.7
click at [933, 462] on button "Continue" at bounding box center [931, 468] width 34 height 18
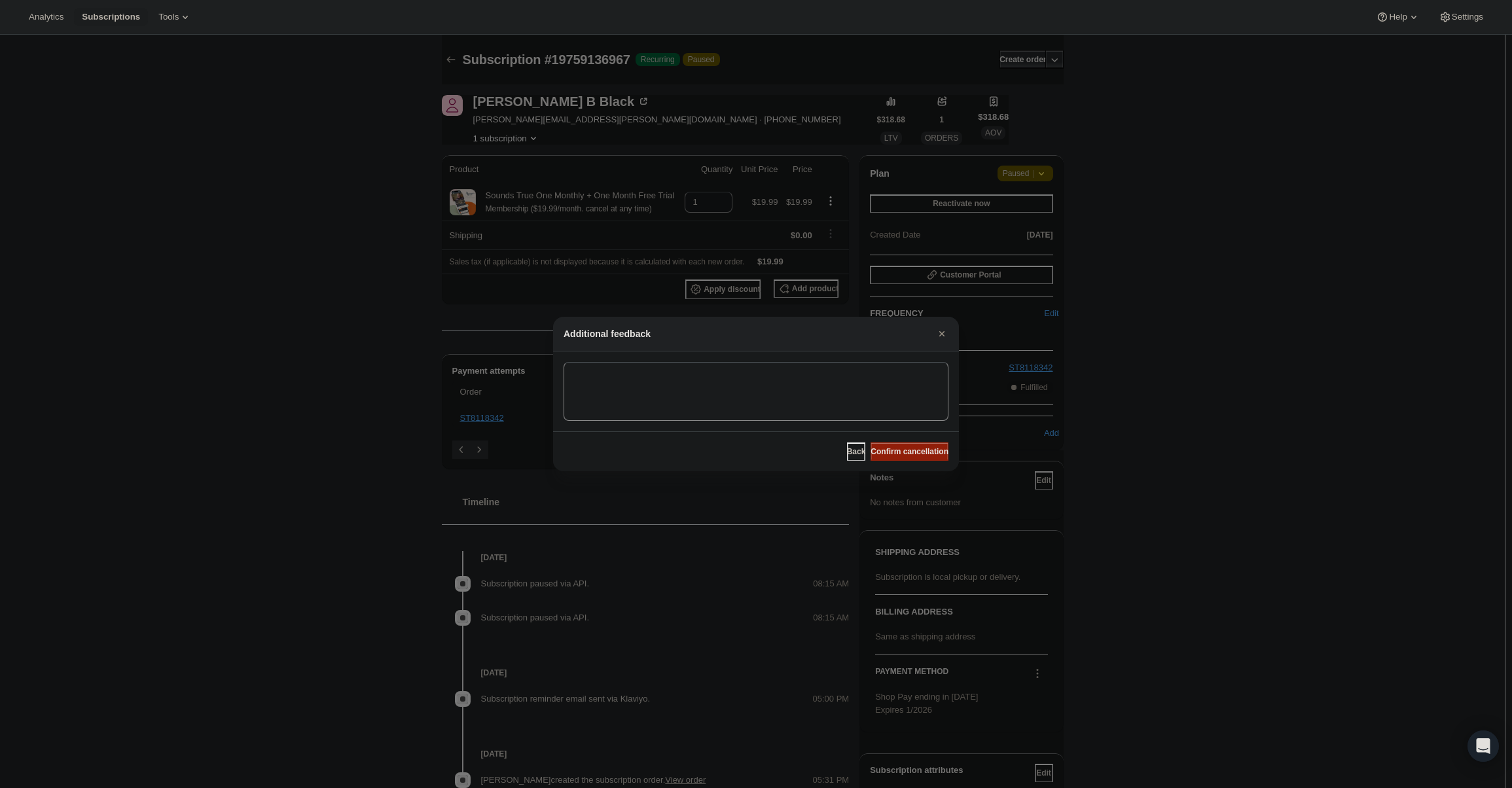
click at [922, 443] on button "Confirm cancellation" at bounding box center [909, 452] width 78 height 18
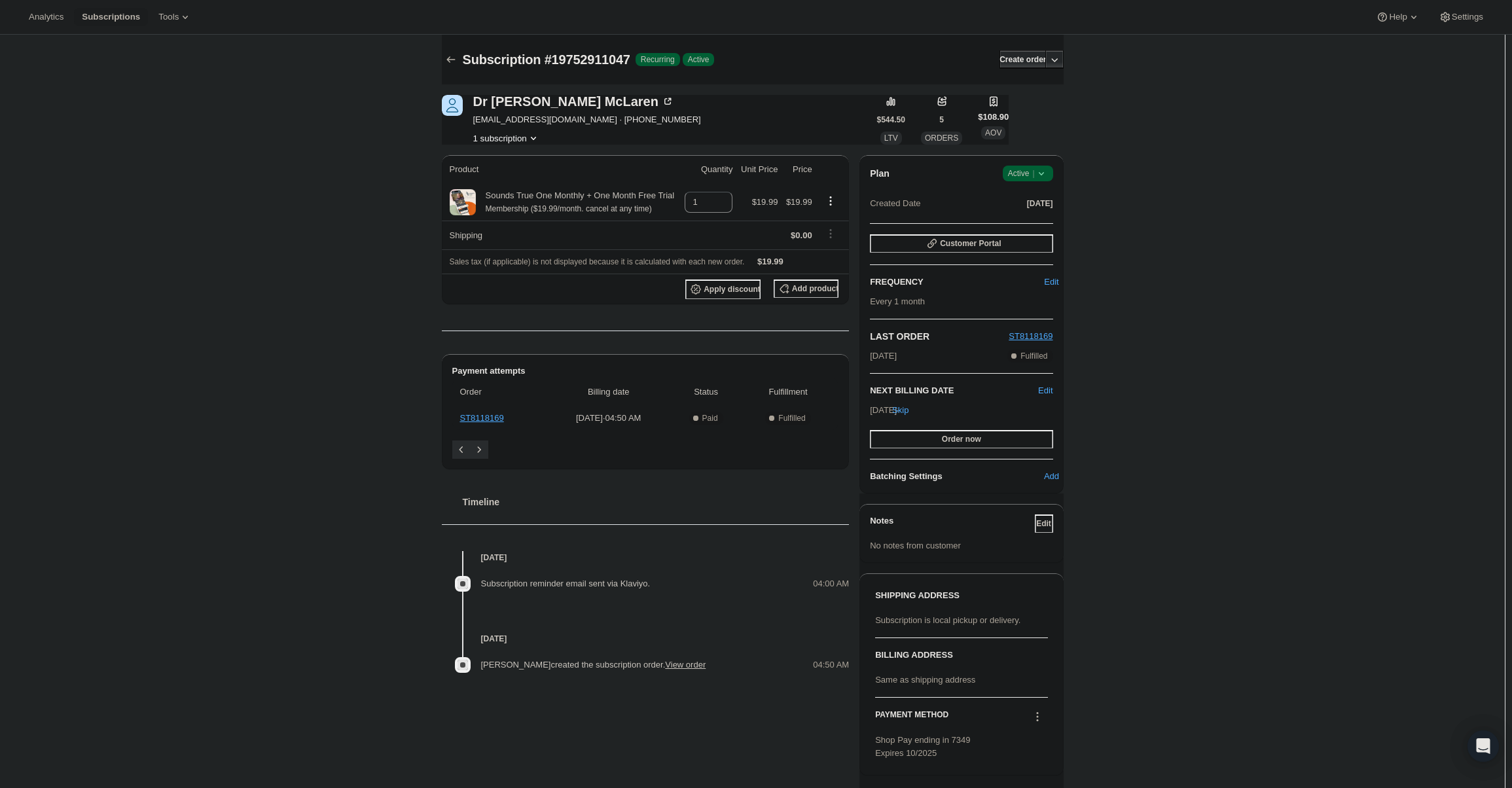
click at [1041, 169] on icon at bounding box center [1041, 173] width 13 height 13
click at [1038, 219] on span "Cancel subscription" at bounding box center [1032, 221] width 74 height 10
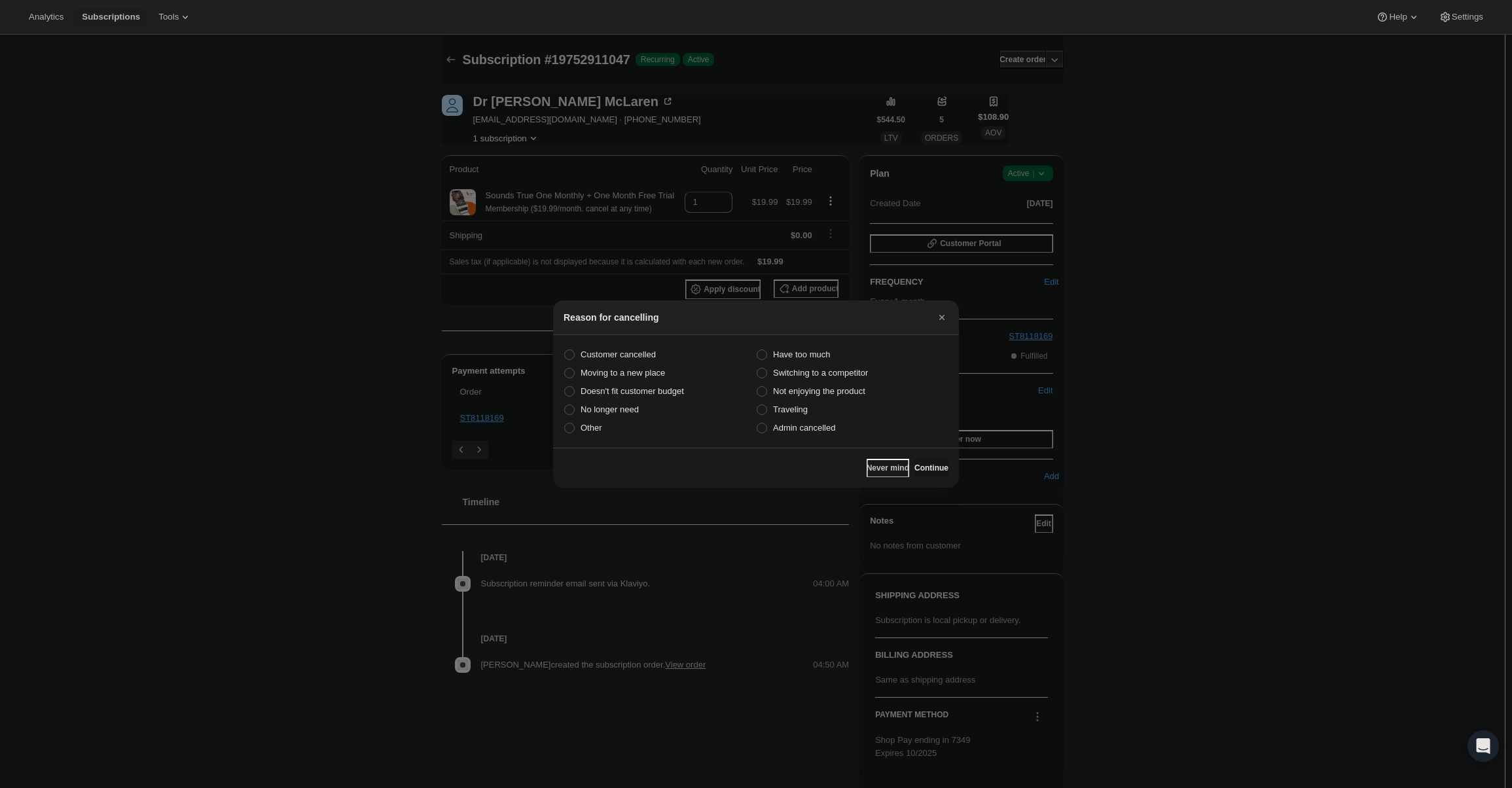
click at [845, 439] on section "Customer cancelled Have too much Moving to a new place Switching to a competito…" at bounding box center [756, 391] width 406 height 113
click at [842, 431] on label "Admin cancelled" at bounding box center [853, 428] width 192 height 18
click at [758, 423] on input "Admin cancelled" at bounding box center [757, 423] width 1 height 1
radio input "true"
click at [915, 463] on button "Continue" at bounding box center [931, 468] width 34 height 18
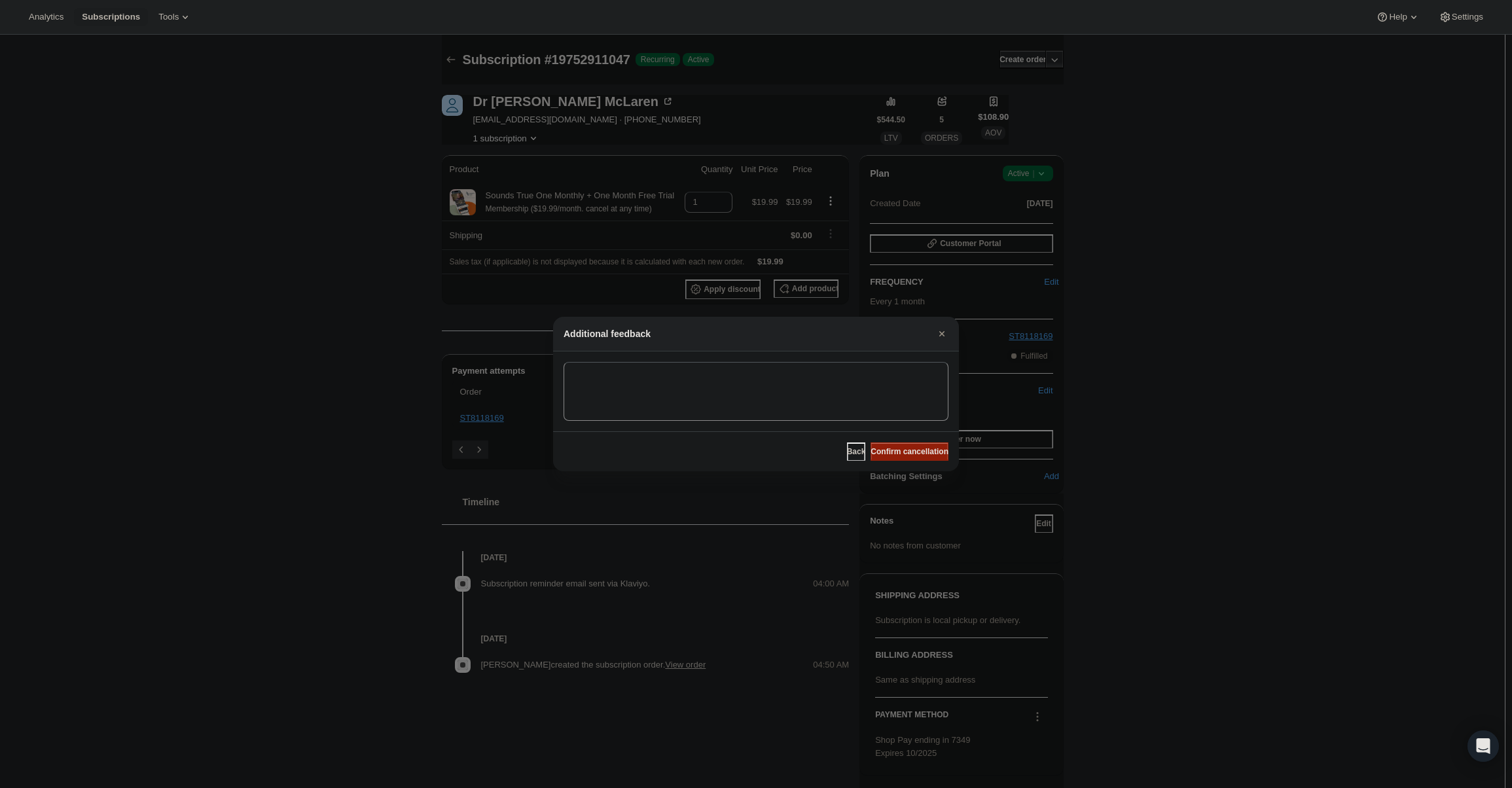
click at [904, 448] on span "Confirm cancellation" at bounding box center [909, 451] width 78 height 10
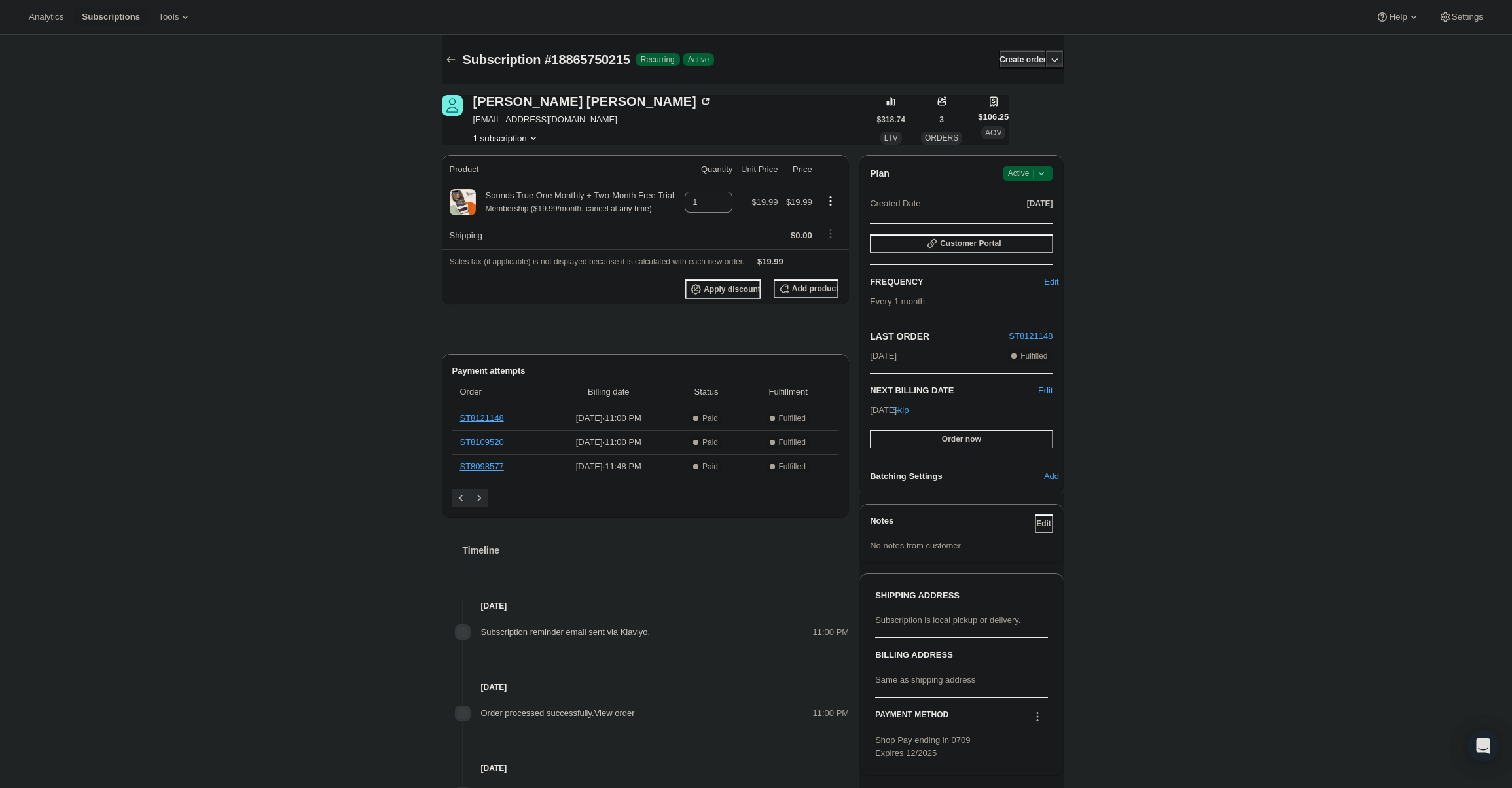
click at [1034, 175] on span "Active |" at bounding box center [1028, 173] width 40 height 13
click at [1040, 219] on span "Cancel subscription" at bounding box center [1032, 221] width 74 height 10
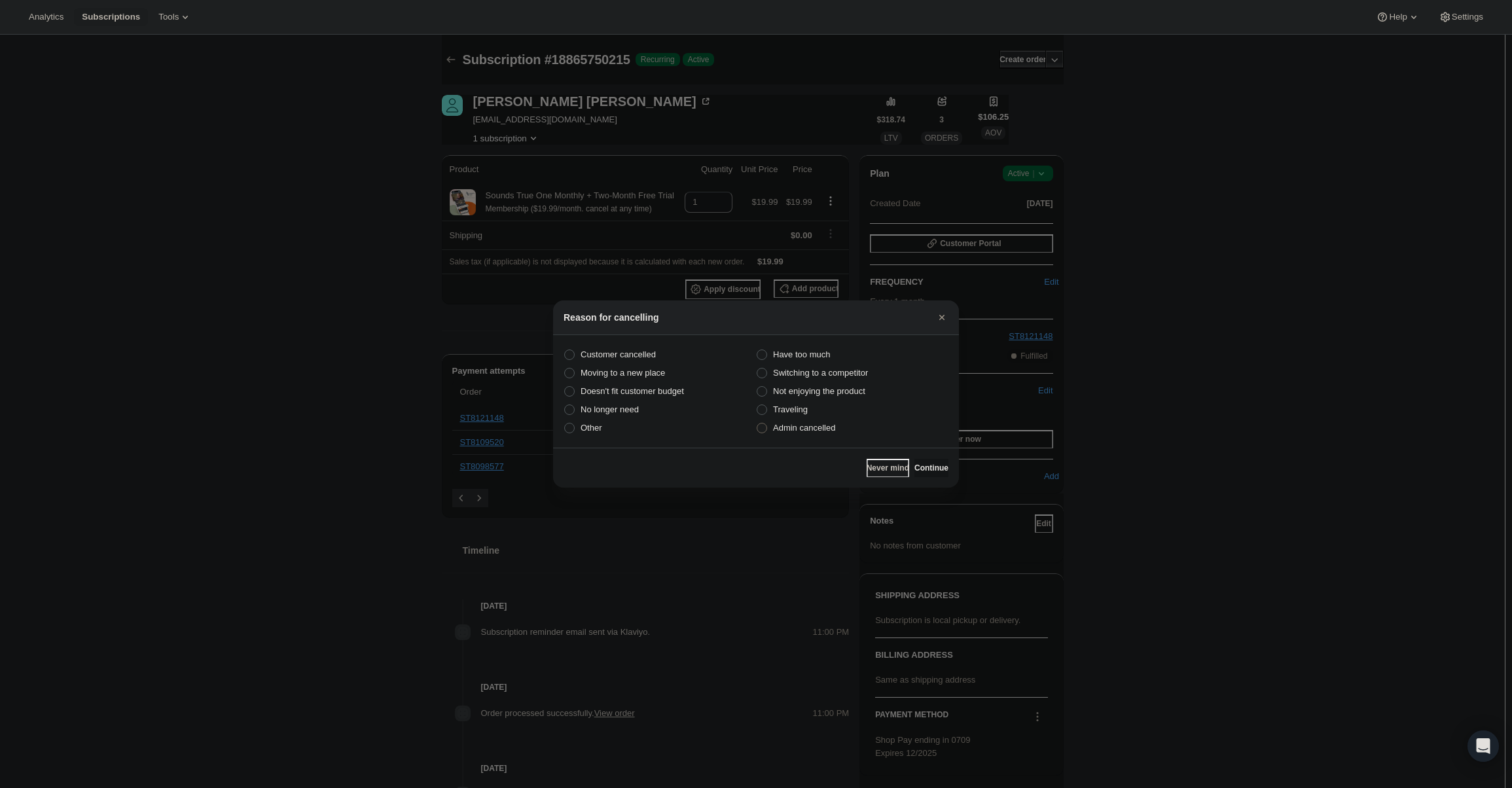
click at [831, 423] on span "Admin cancelled" at bounding box center [804, 428] width 62 height 10
click at [758, 423] on input "Admin cancelled" at bounding box center [757, 423] width 1 height 1
radio input "true"
drag, startPoint x: 949, startPoint y: 477, endPoint x: 933, endPoint y: 469, distance: 17.9
click at [945, 476] on div "Never mind Continue" at bounding box center [756, 468] width 406 height 40
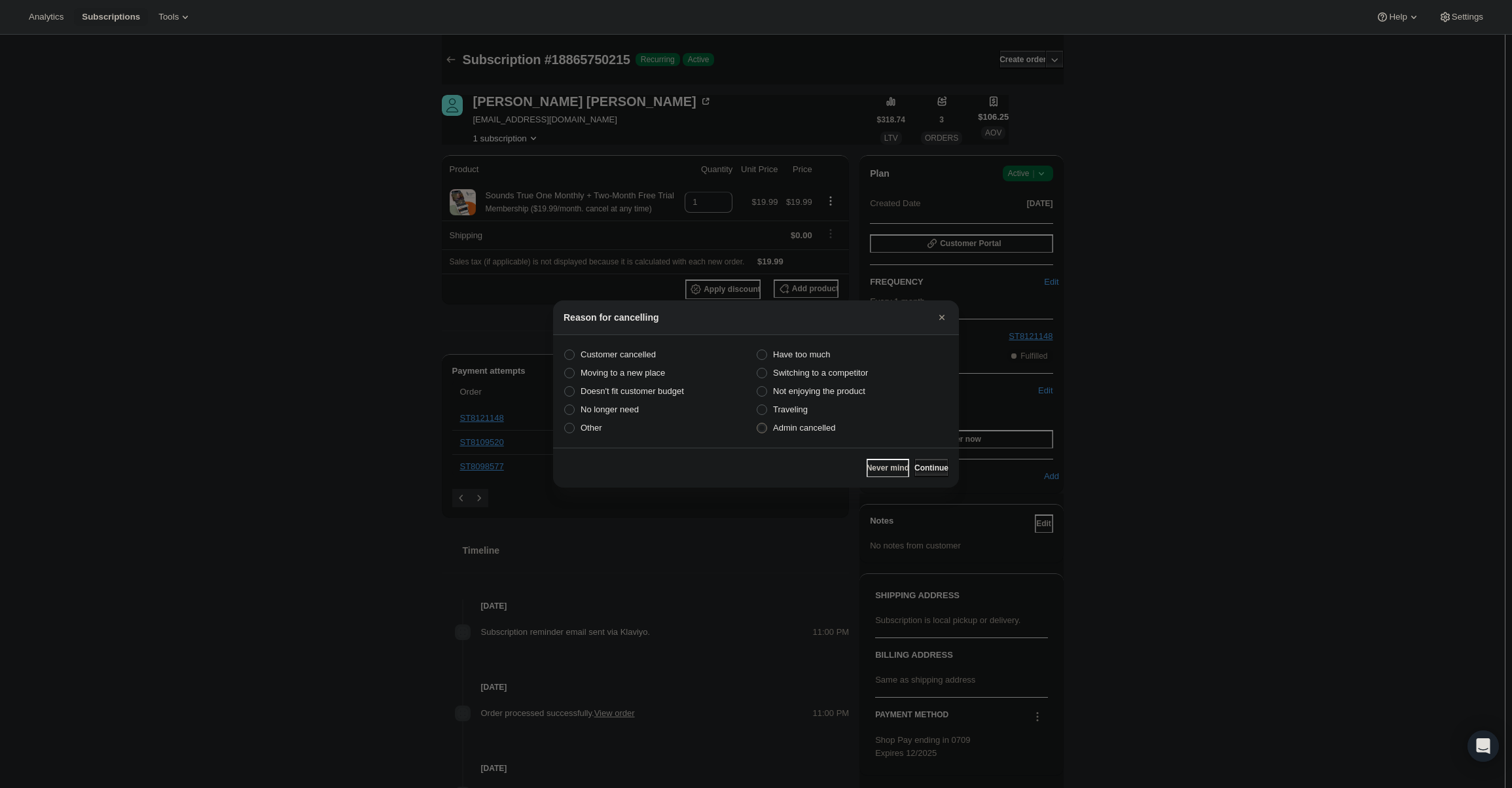
click at [933, 469] on span "Continue" at bounding box center [931, 468] width 34 height 10
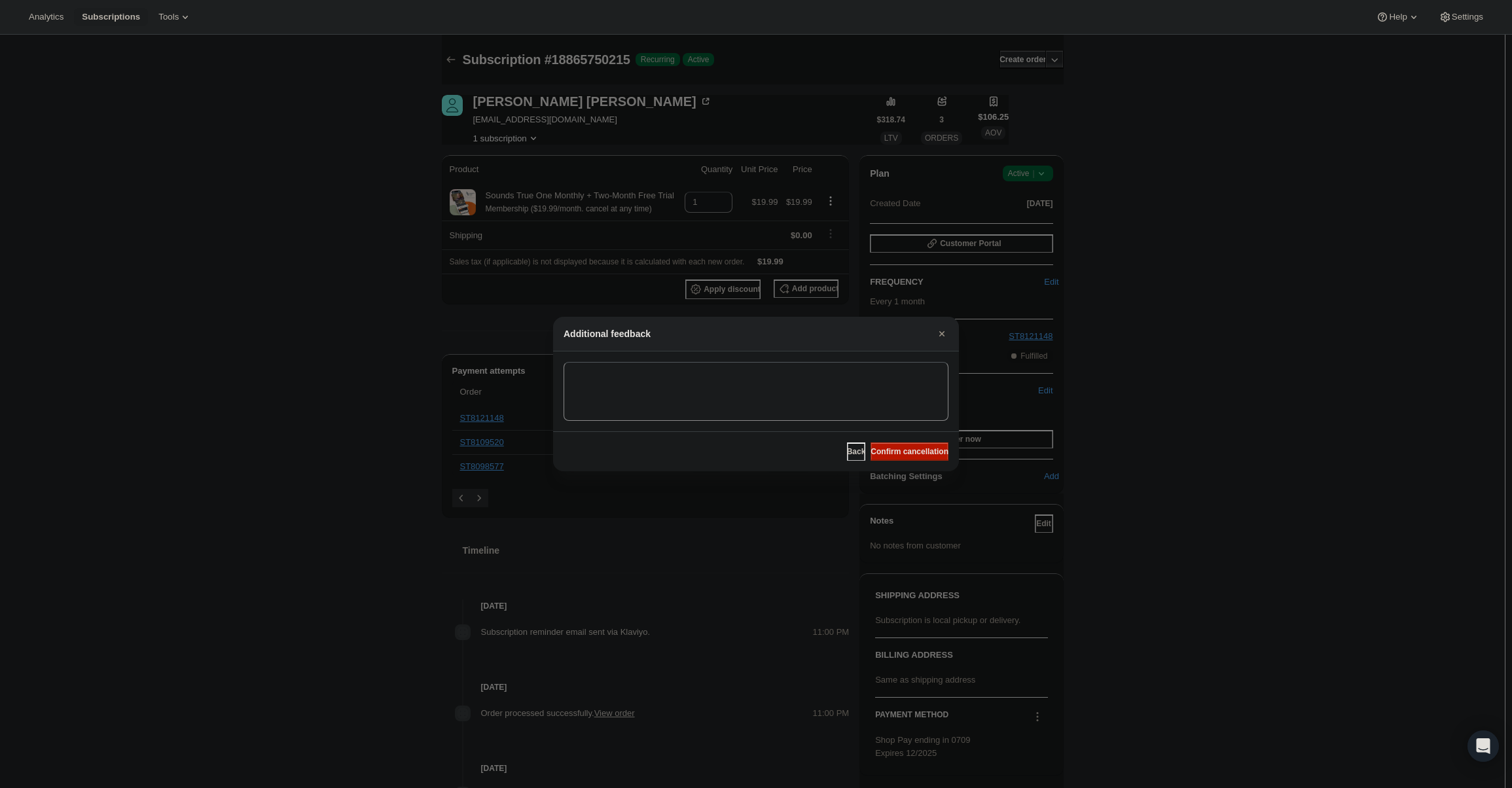
click at [922, 447] on span "Confirm cancellation" at bounding box center [909, 451] width 78 height 10
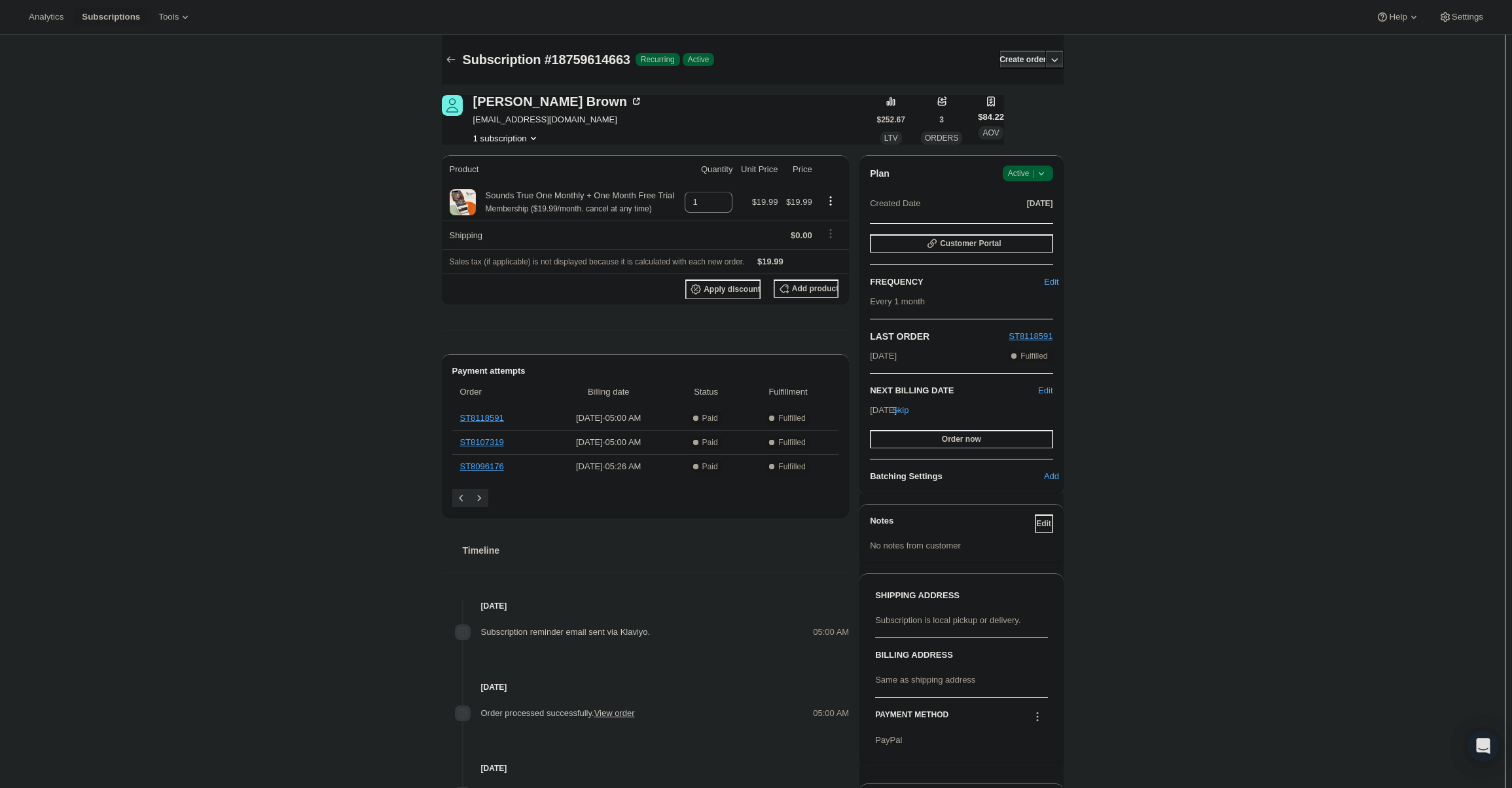
click at [1014, 172] on span "Active |" at bounding box center [1028, 173] width 40 height 13
click at [1035, 218] on span "Cancel subscription" at bounding box center [1032, 221] width 74 height 10
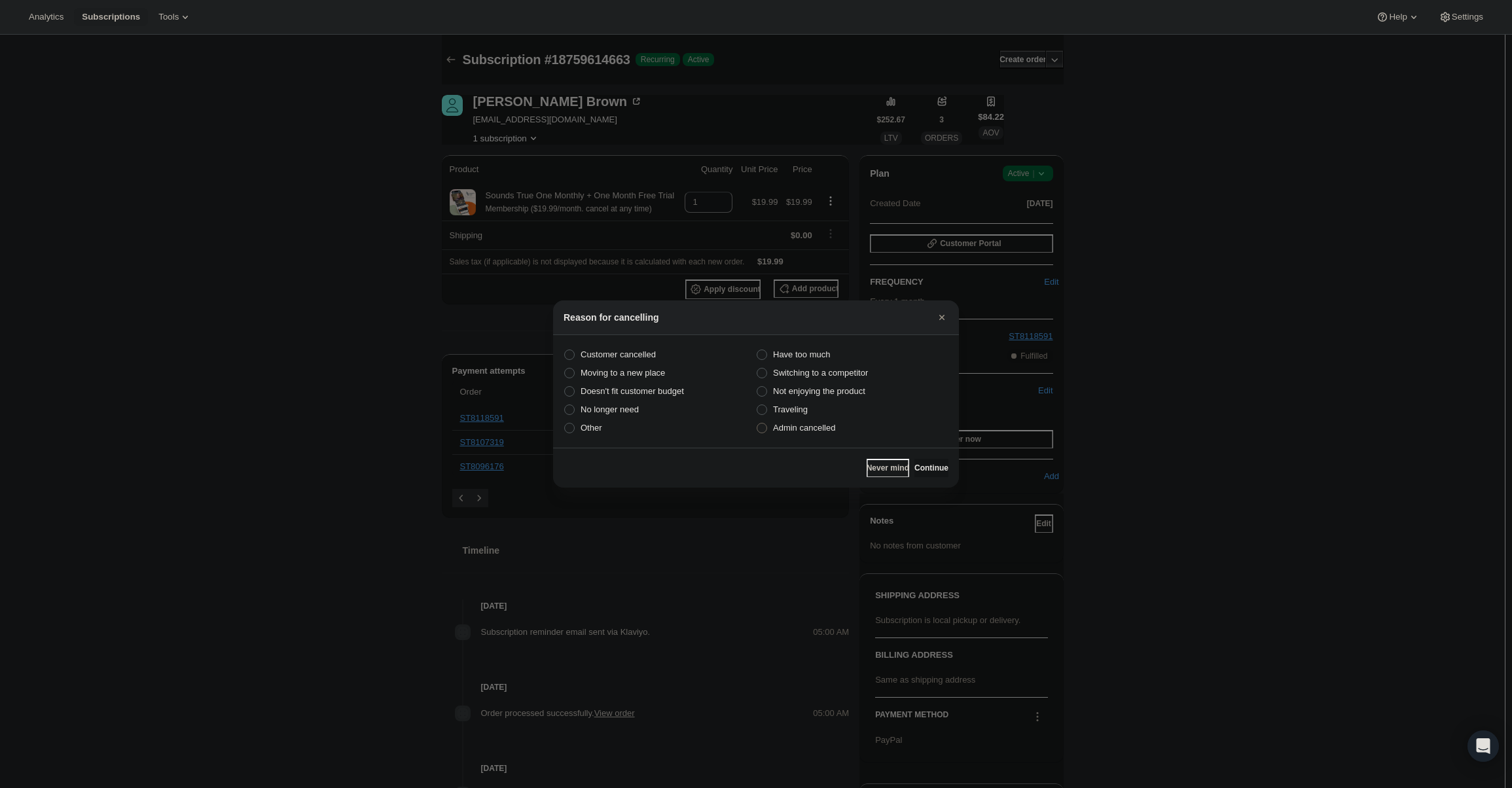
click at [829, 423] on span "Admin cancelled" at bounding box center [804, 428] width 62 height 10
click at [758, 423] on input "Admin cancelled" at bounding box center [757, 423] width 1 height 1
radio input "true"
click at [915, 475] on button "Continue" at bounding box center [931, 468] width 34 height 18
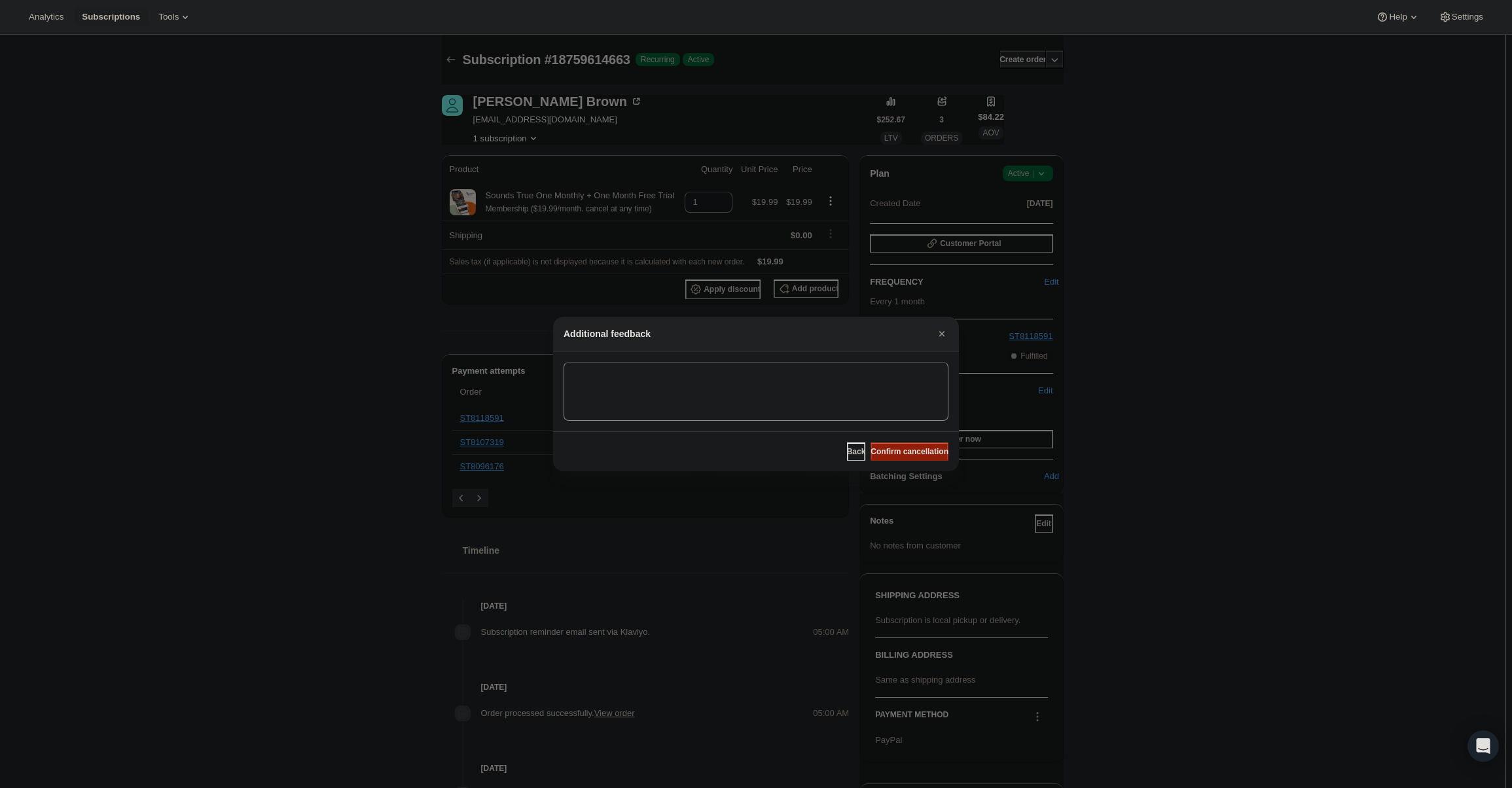
click at [911, 461] on div "Back Confirm cancellation" at bounding box center [756, 451] width 406 height 40
click at [909, 455] on span "Confirm cancellation" at bounding box center [909, 451] width 78 height 10
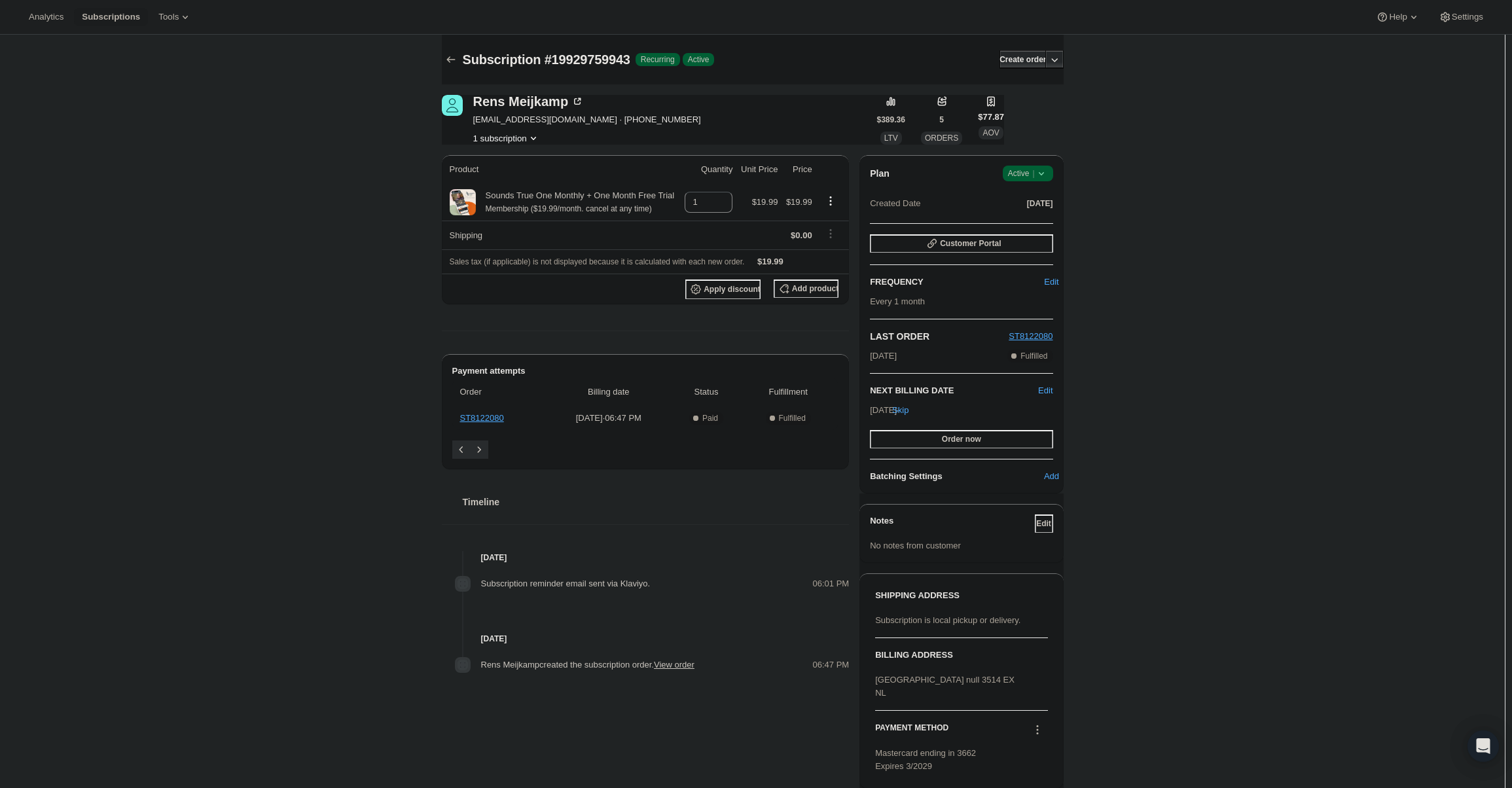
click at [1004, 169] on div "Plan Success Active |" at bounding box center [961, 173] width 183 height 16
click at [1019, 176] on span "Active |" at bounding box center [1028, 173] width 40 height 13
click at [1002, 230] on button "Cancel subscription" at bounding box center [1032, 221] width 82 height 21
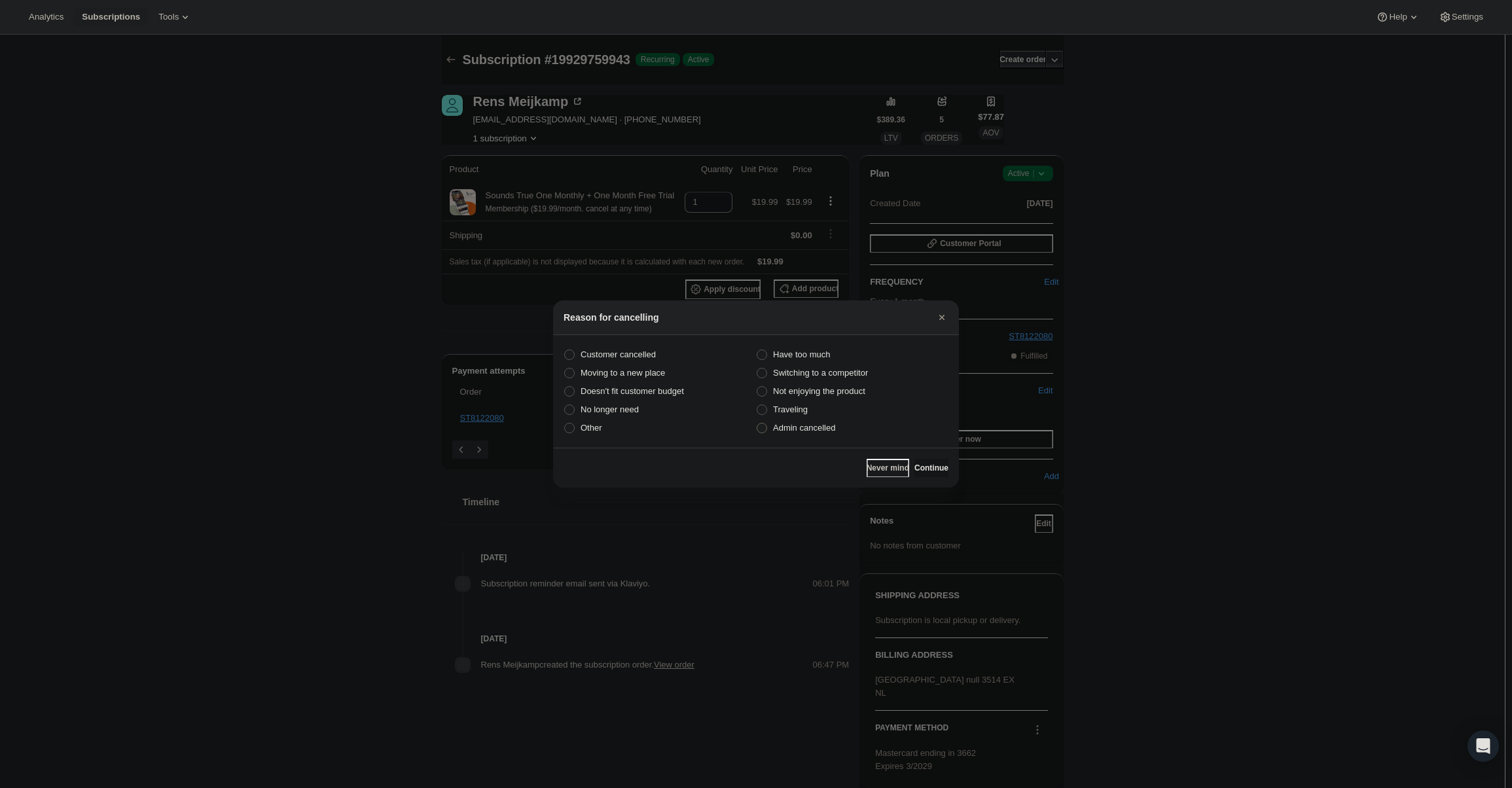
click at [771, 433] on label "Admin cancelled" at bounding box center [853, 428] width 192 height 18
click at [758, 423] on input "Admin cancelled" at bounding box center [757, 423] width 1 height 1
radio input "true"
click at [931, 464] on span "Continue" at bounding box center [931, 468] width 34 height 10
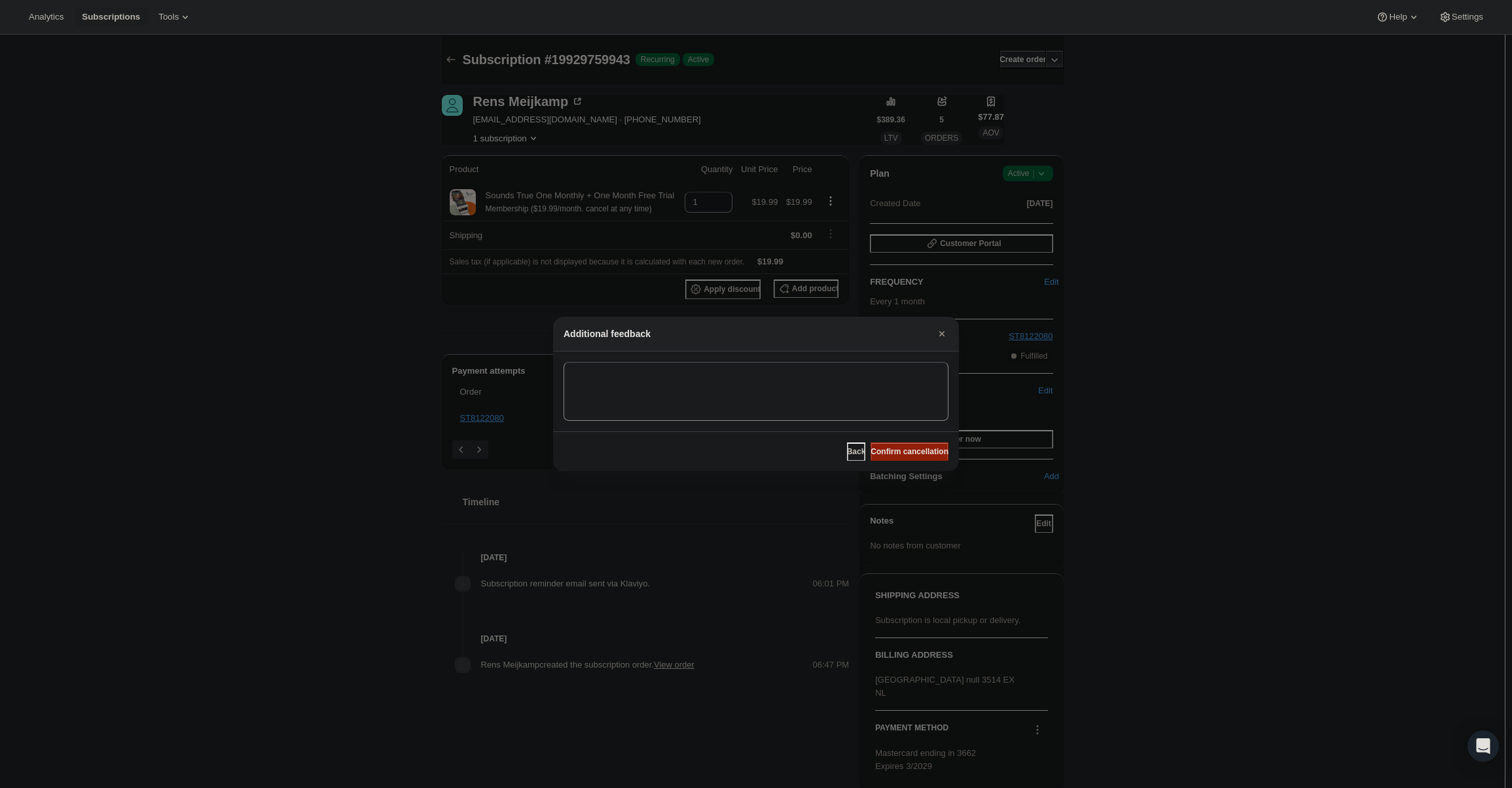
click at [926, 454] on span "Confirm cancellation" at bounding box center [909, 451] width 78 height 10
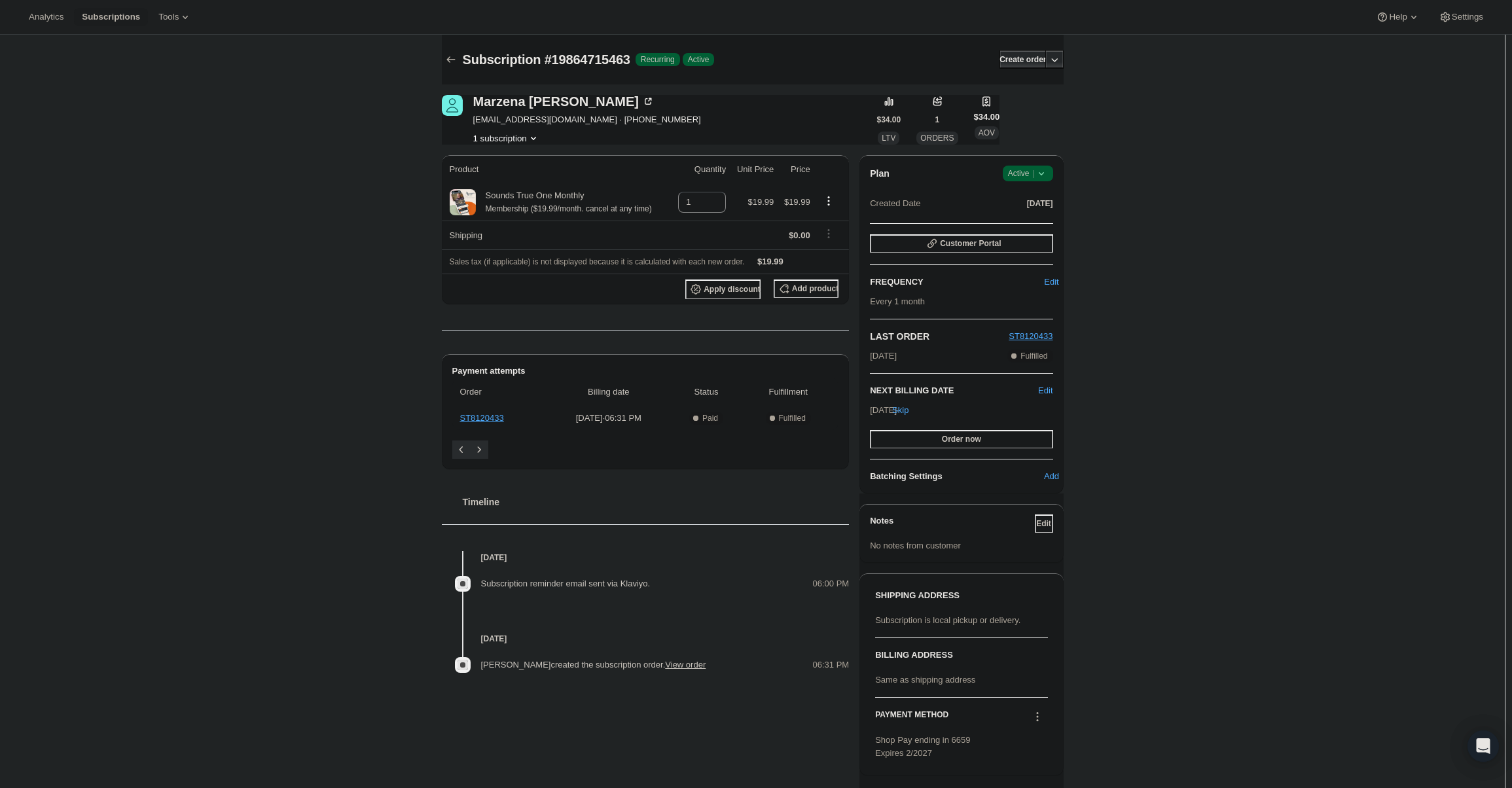
click at [1047, 172] on icon at bounding box center [1041, 173] width 13 height 13
drag, startPoint x: 1044, startPoint y: 179, endPoint x: 1053, endPoint y: 217, distance: 39.1
click at [1053, 217] on span "Cancel subscription" at bounding box center [1032, 221] width 74 height 10
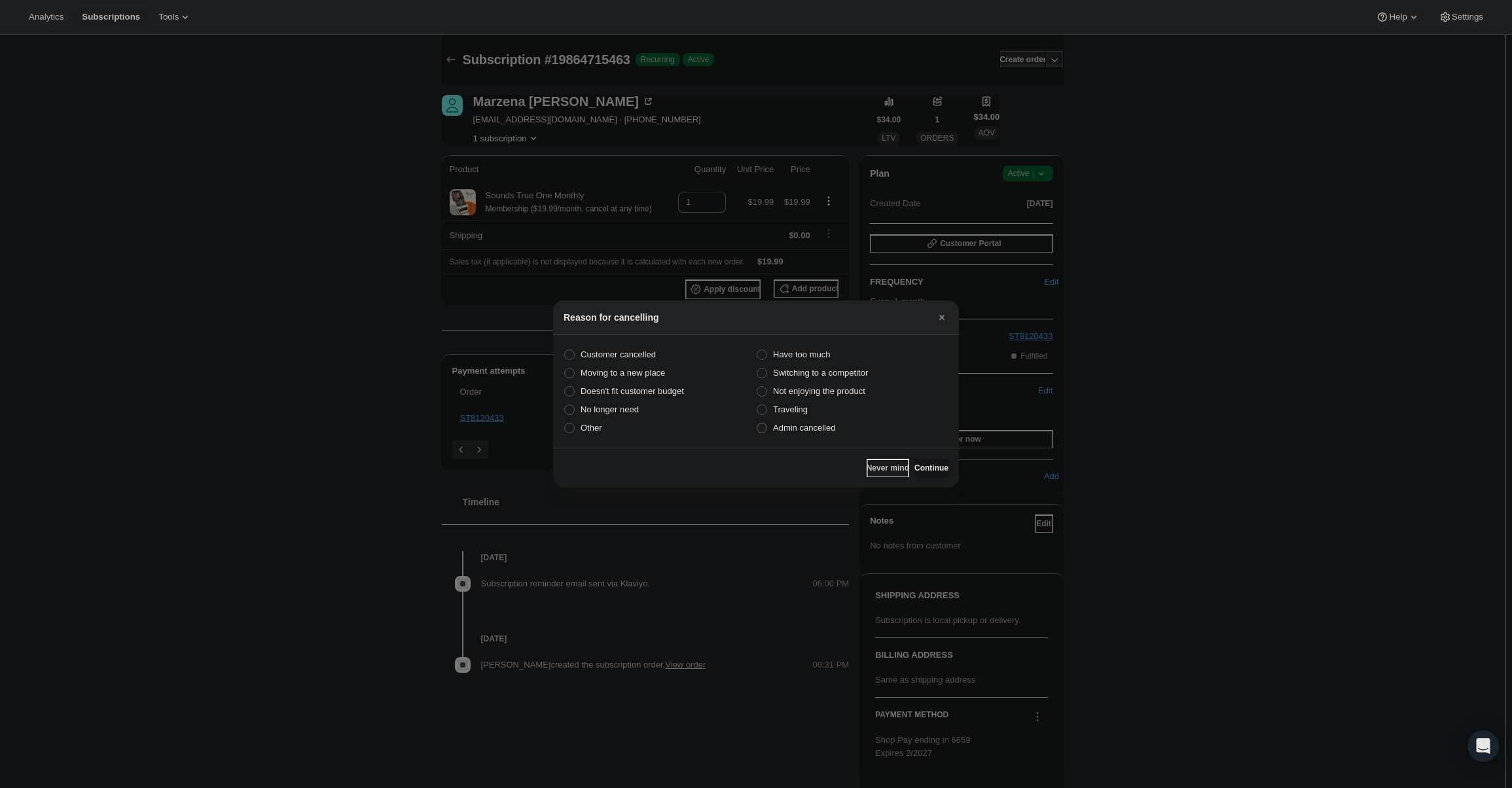
click at [832, 426] on span "Admin cancelled" at bounding box center [804, 428] width 62 height 10
click at [758, 423] on input "Admin cancelled" at bounding box center [757, 423] width 1 height 1
radio input "true"
drag, startPoint x: 924, startPoint y: 466, endPoint x: 918, endPoint y: 456, distance: 11.7
click at [924, 466] on span "Continue" at bounding box center [931, 468] width 34 height 10
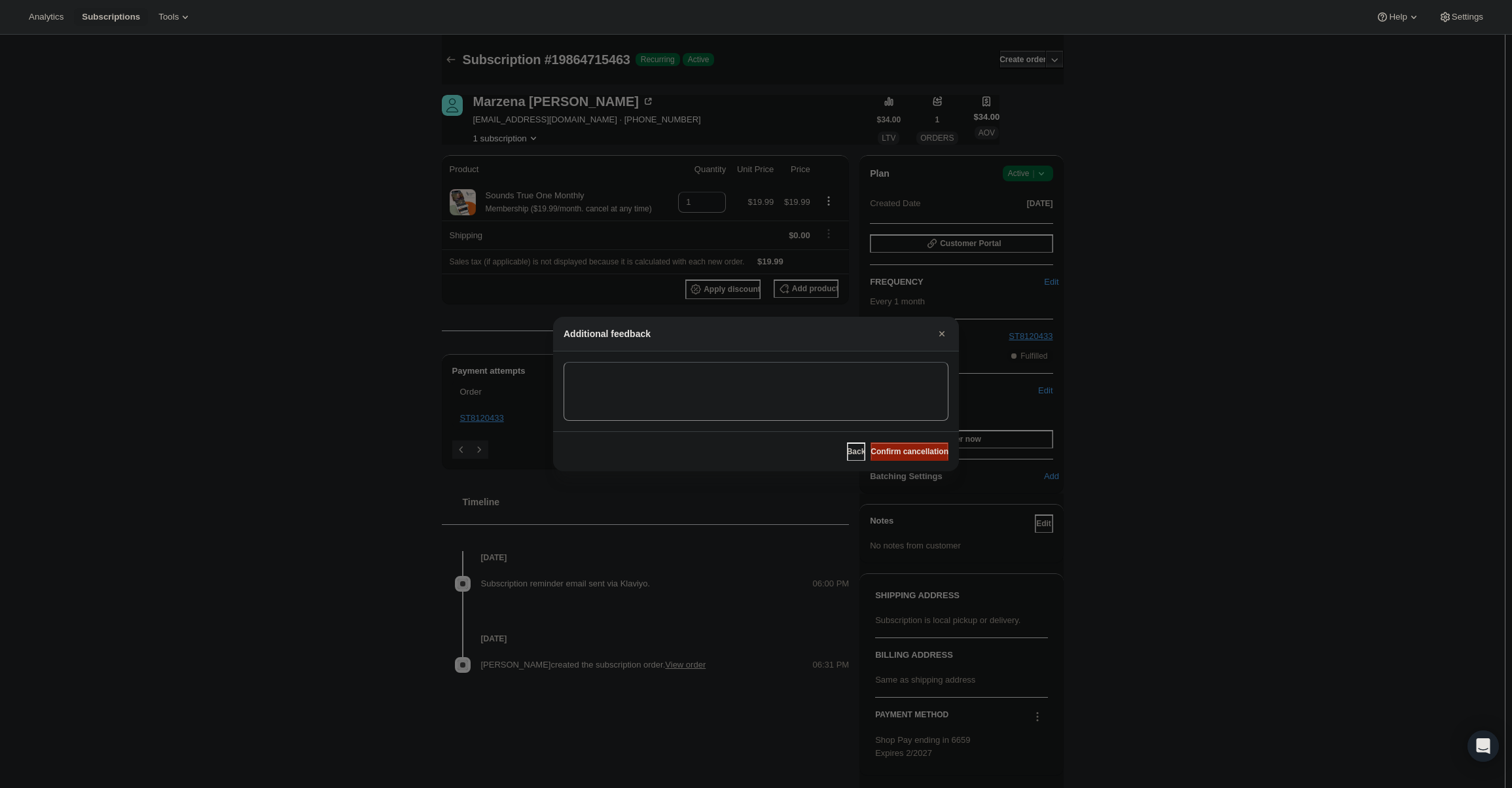
click at [917, 456] on span "Confirm cancellation" at bounding box center [909, 451] width 78 height 10
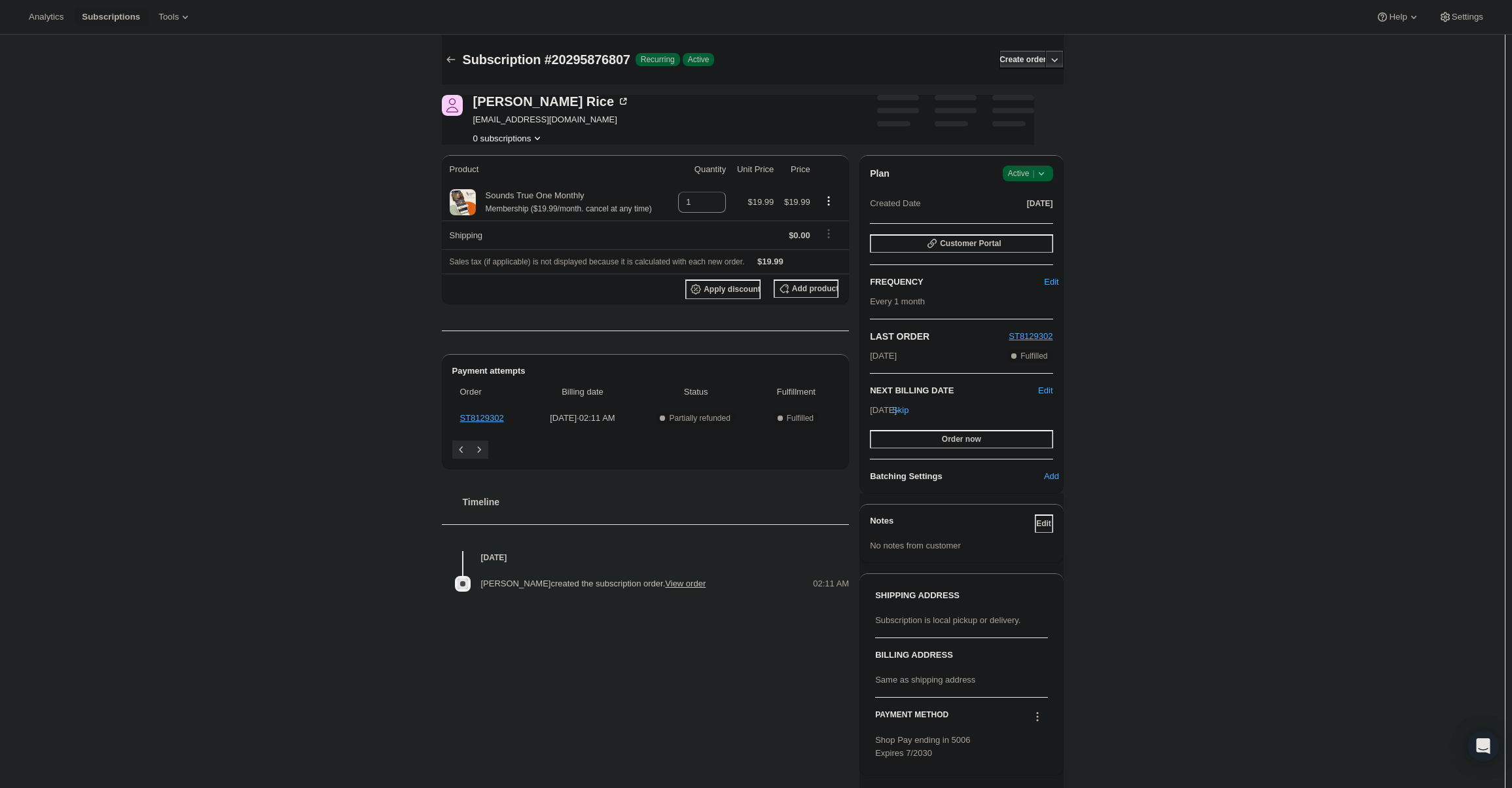
click at [1023, 165] on span "Success Active |" at bounding box center [1028, 173] width 51 height 16
click at [1035, 223] on span "Cancel subscription" at bounding box center [1032, 221] width 74 height 10
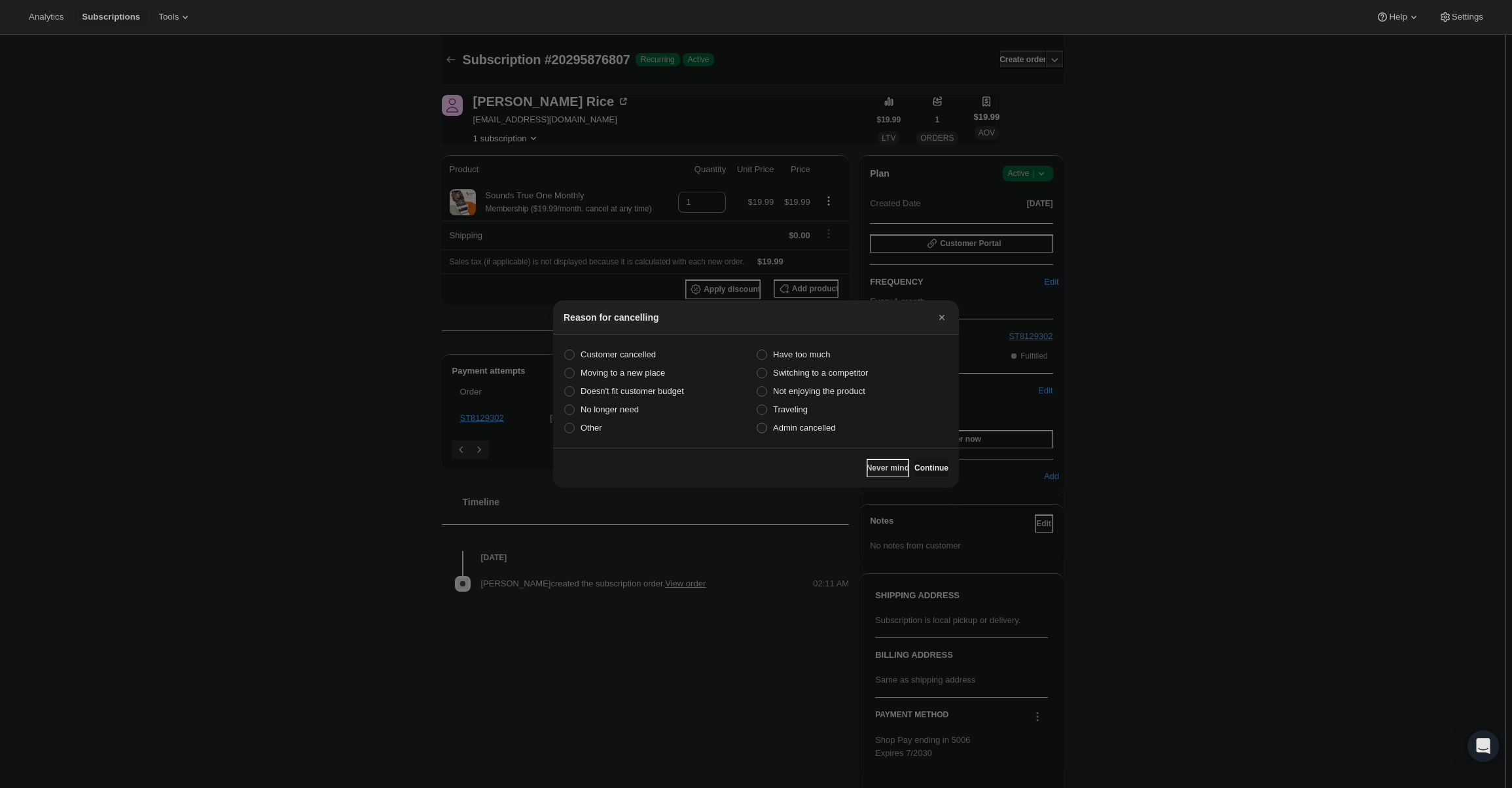
click at [803, 431] on span "Admin cancelled" at bounding box center [804, 428] width 62 height 10
click at [758, 423] on input "Admin cancelled" at bounding box center [757, 423] width 1 height 1
radio input "true"
click at [933, 464] on span "Continue" at bounding box center [931, 468] width 34 height 10
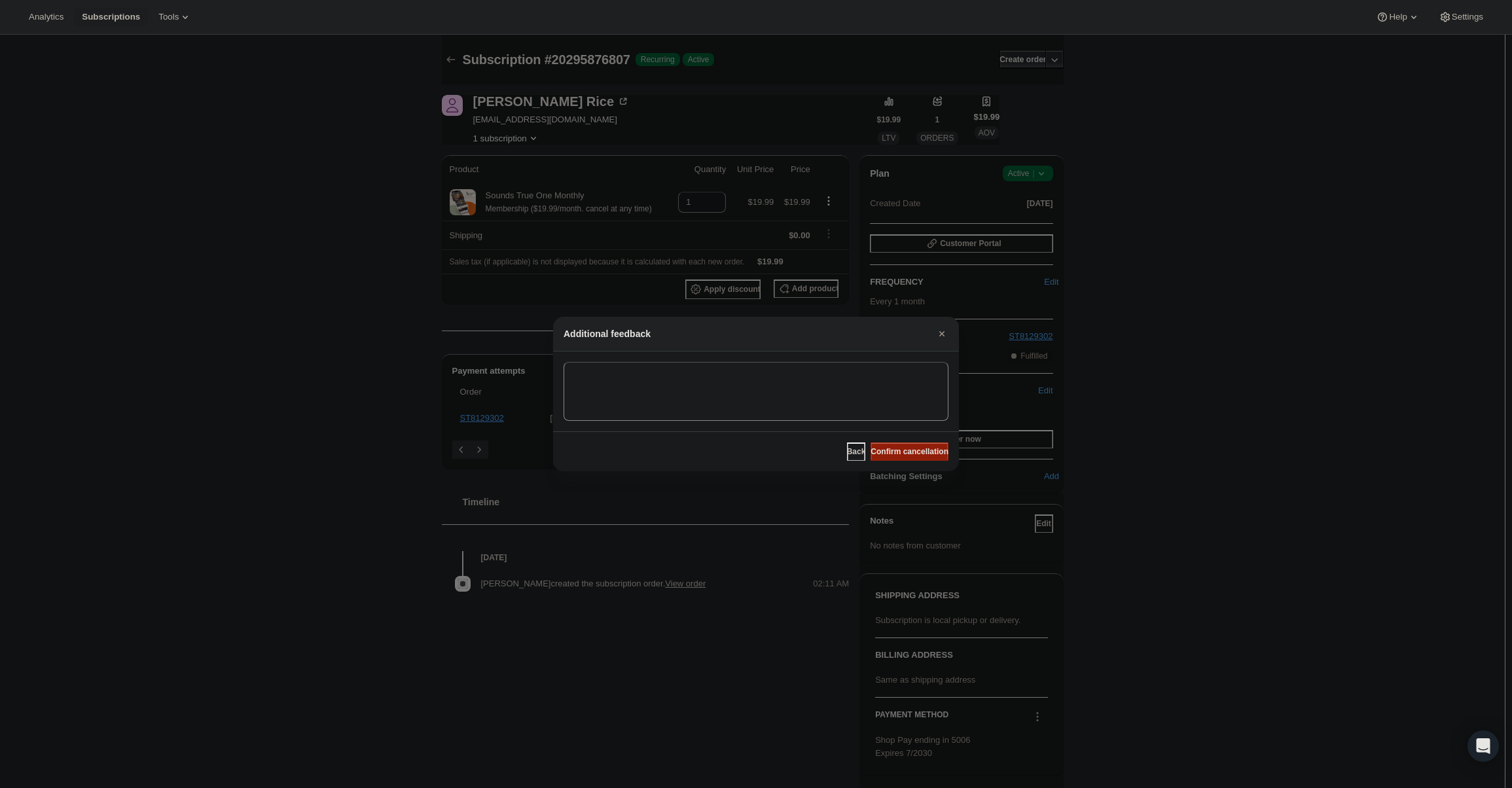
click at [917, 448] on span "Confirm cancellation" at bounding box center [909, 451] width 78 height 10
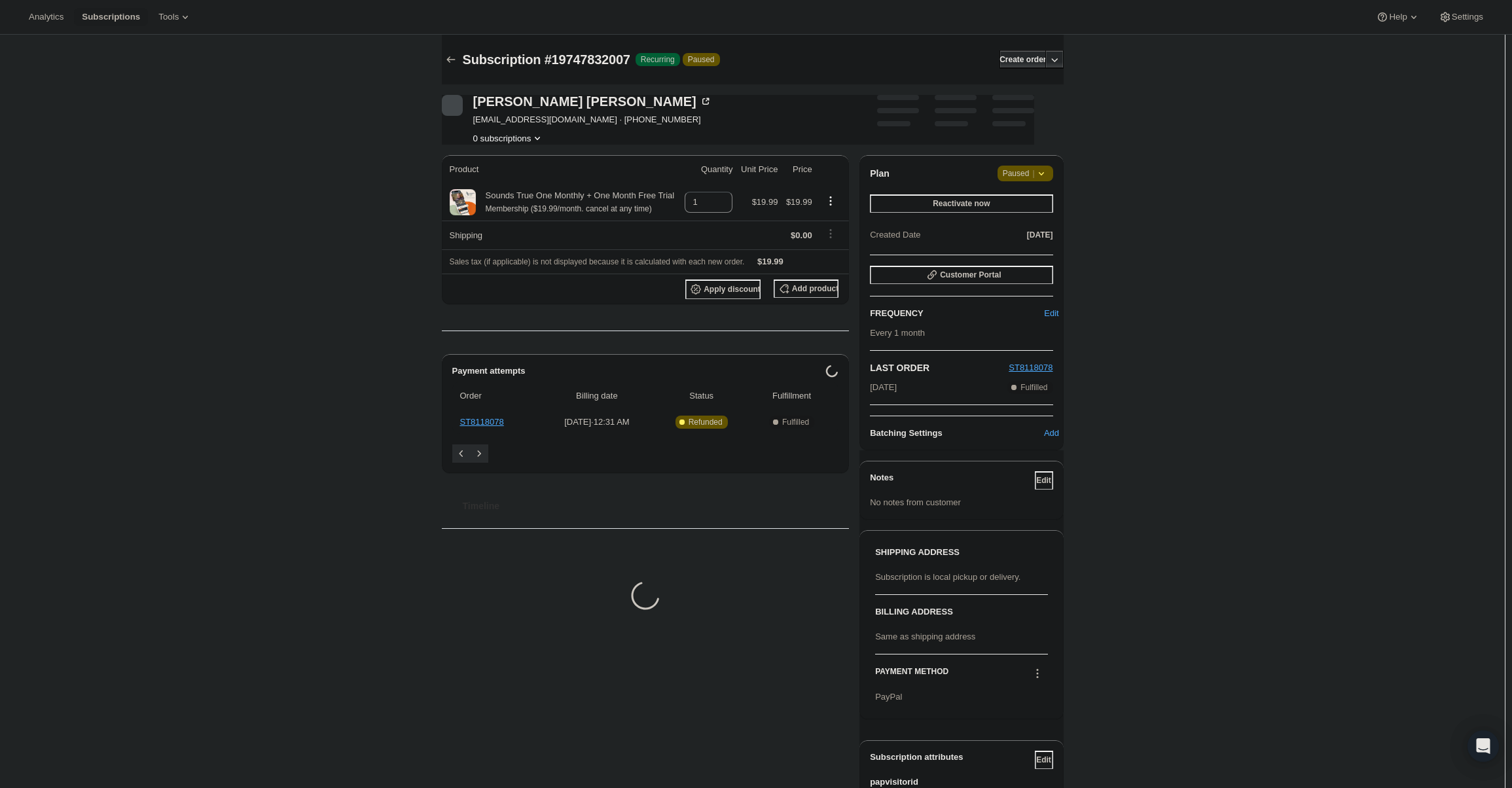
click at [1044, 181] on div "Plan Attention Paused | Reactivate now Created Date Aug 20, 2025" at bounding box center [961, 205] width 183 height 79
click at [1039, 169] on icon at bounding box center [1041, 173] width 13 height 13
click at [1023, 204] on span "Cancel subscription" at bounding box center [1030, 199] width 74 height 10
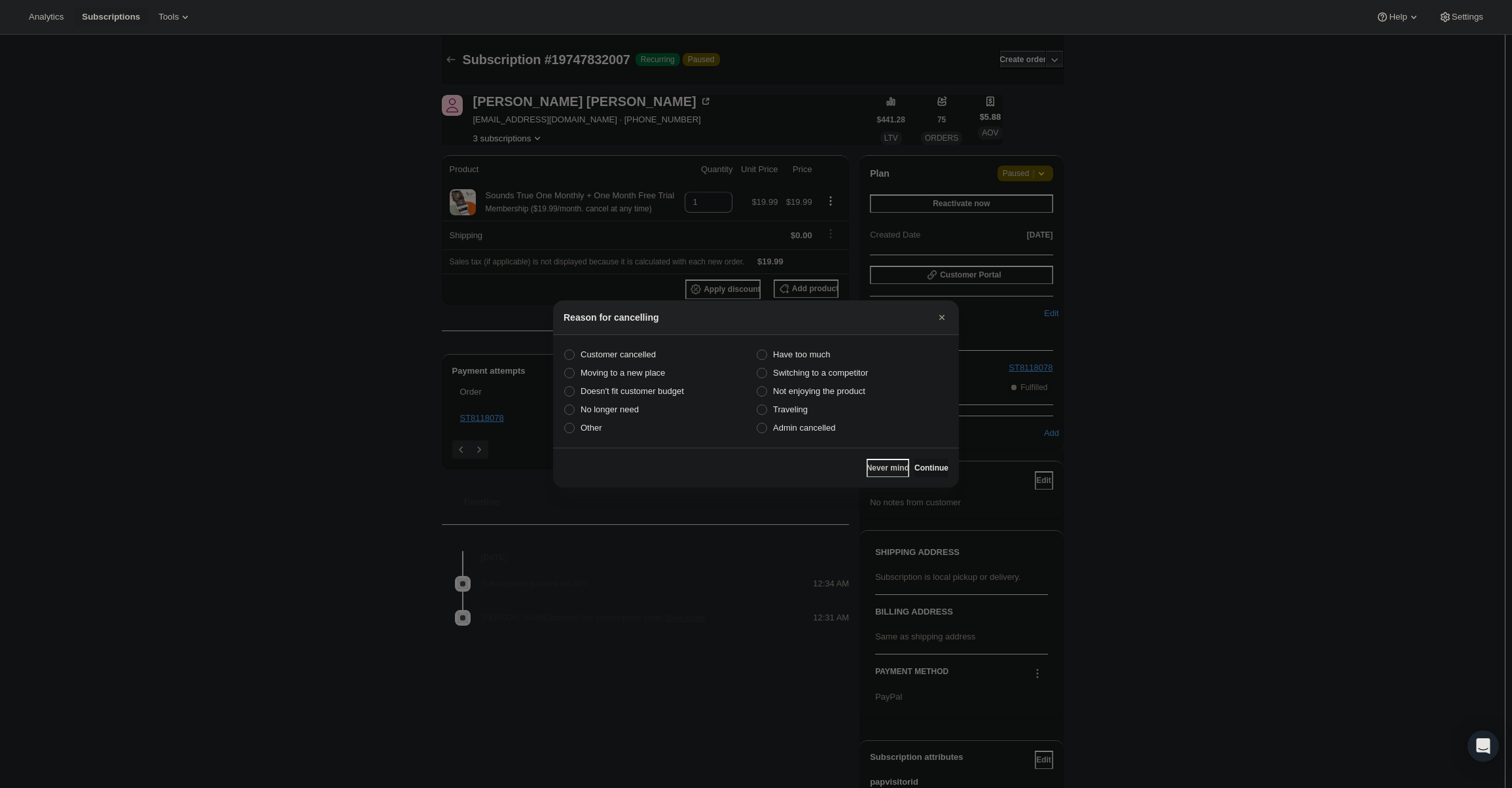
drag, startPoint x: 808, startPoint y: 431, endPoint x: 859, endPoint y: 443, distance: 52.4
click at [808, 431] on span "Admin cancelled" at bounding box center [804, 428] width 62 height 10
click at [758, 423] on input "Admin cancelled" at bounding box center [757, 423] width 1 height 1
radio input "true"
click at [915, 462] on button "Continue" at bounding box center [931, 468] width 34 height 18
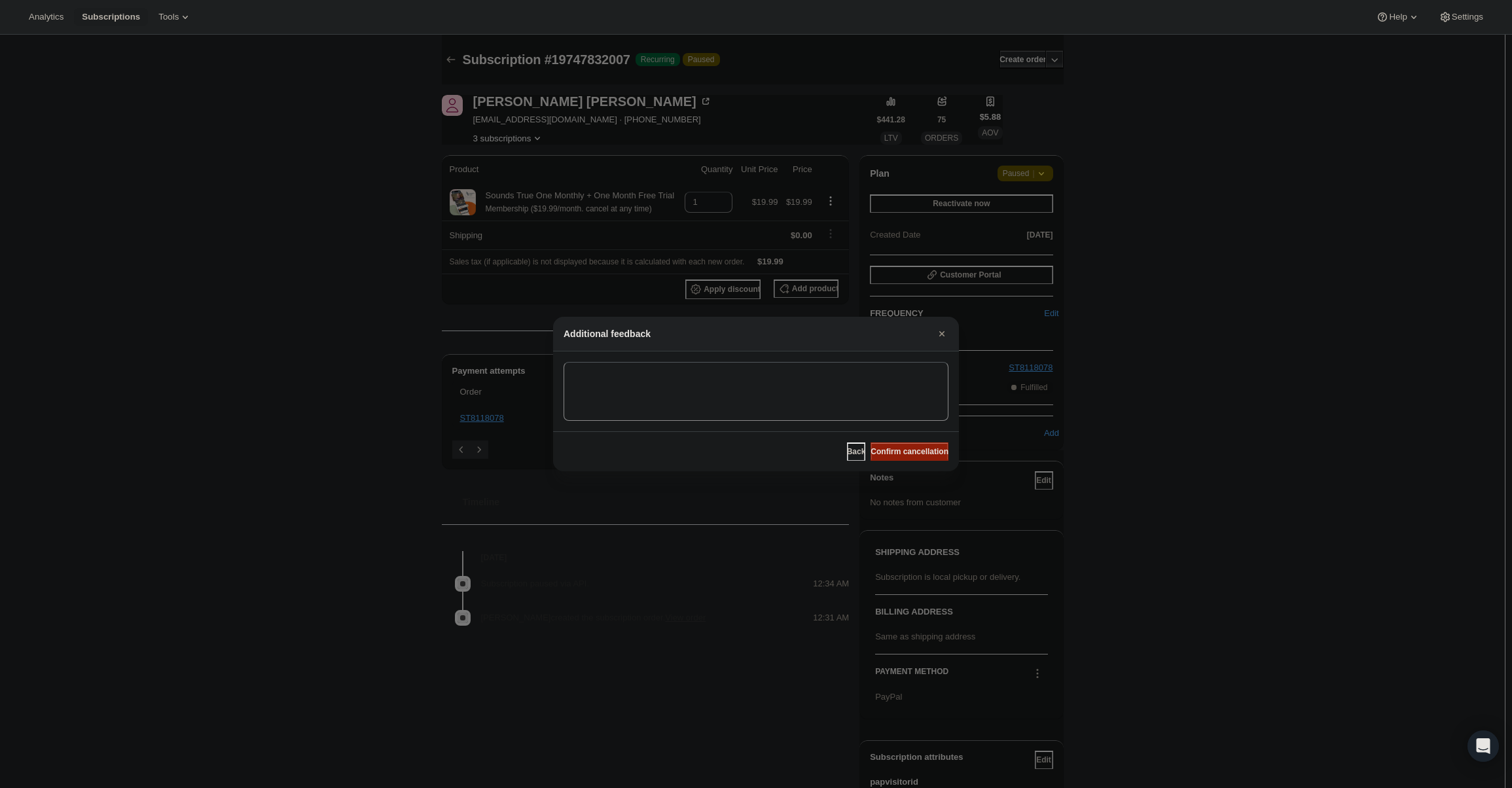
click at [912, 444] on button "Confirm cancellation" at bounding box center [909, 452] width 78 height 18
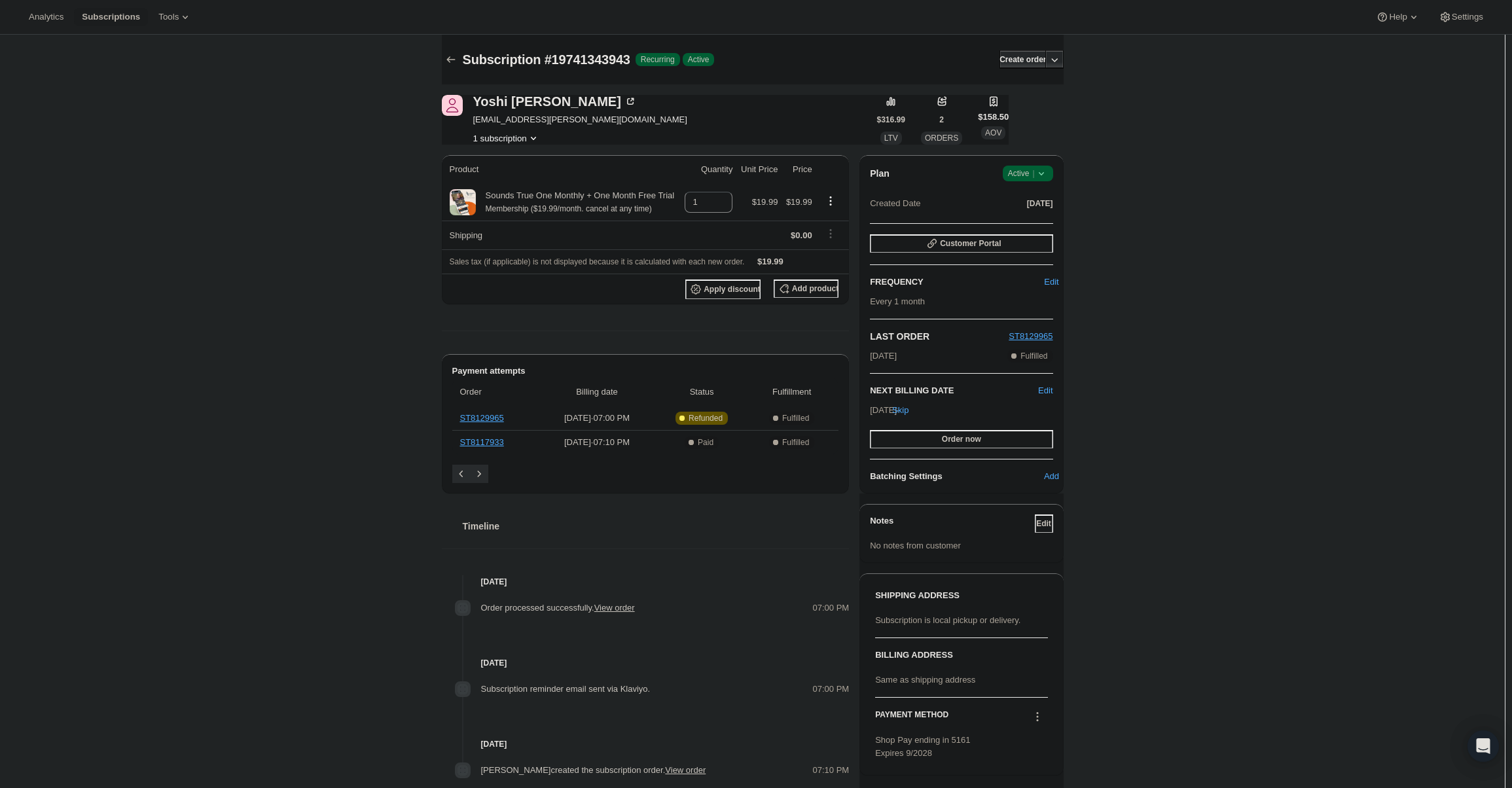
click at [1034, 173] on span "Active |" at bounding box center [1028, 173] width 40 height 13
click at [1044, 214] on button "Cancel subscription" at bounding box center [1032, 221] width 82 height 21
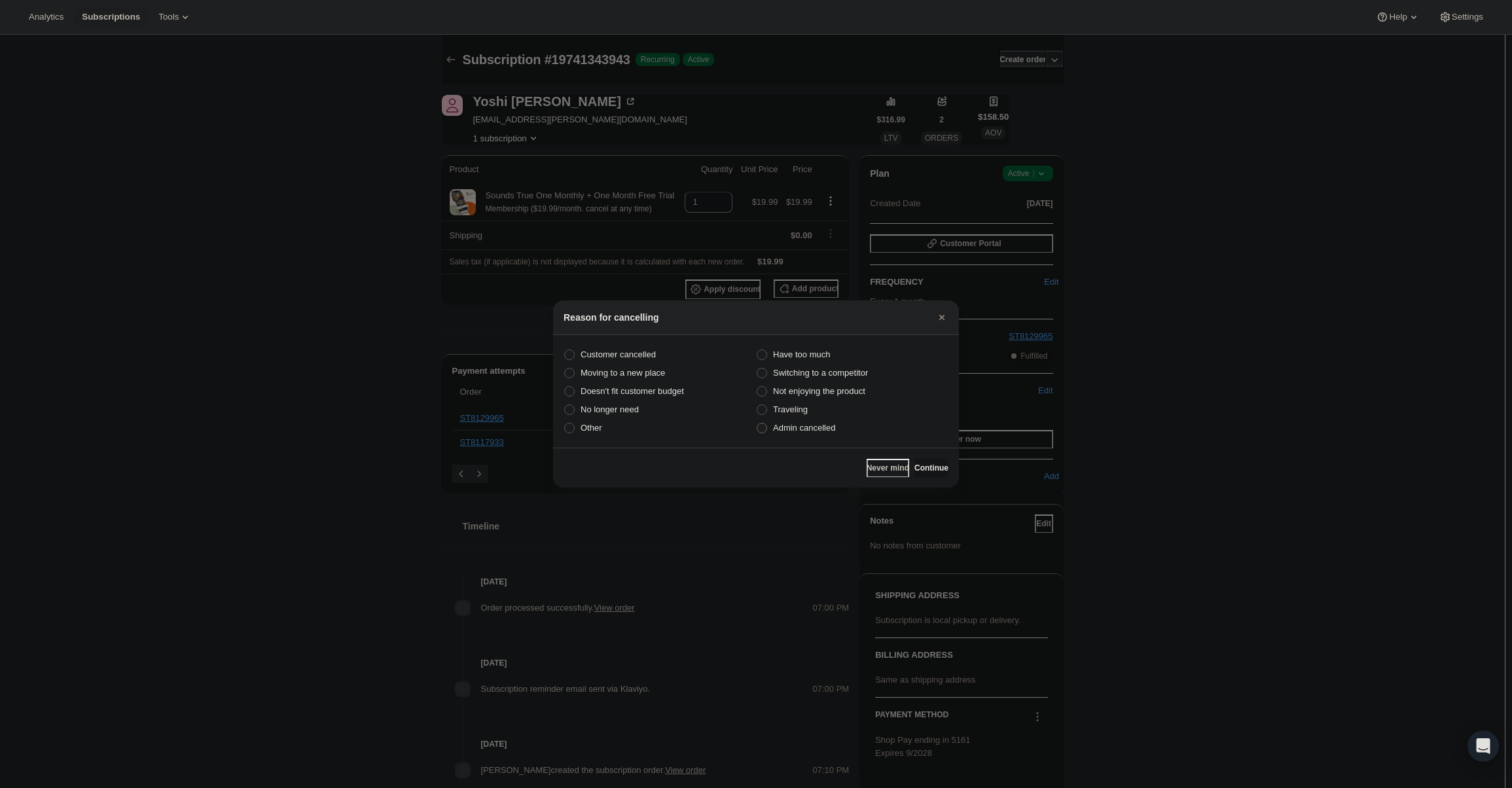
click at [792, 431] on span "Admin cancelled" at bounding box center [804, 428] width 62 height 10
click at [758, 423] on input "Admin cancelled" at bounding box center [757, 423] width 1 height 1
radio input "true"
click at [941, 471] on button "Continue" at bounding box center [931, 468] width 34 height 18
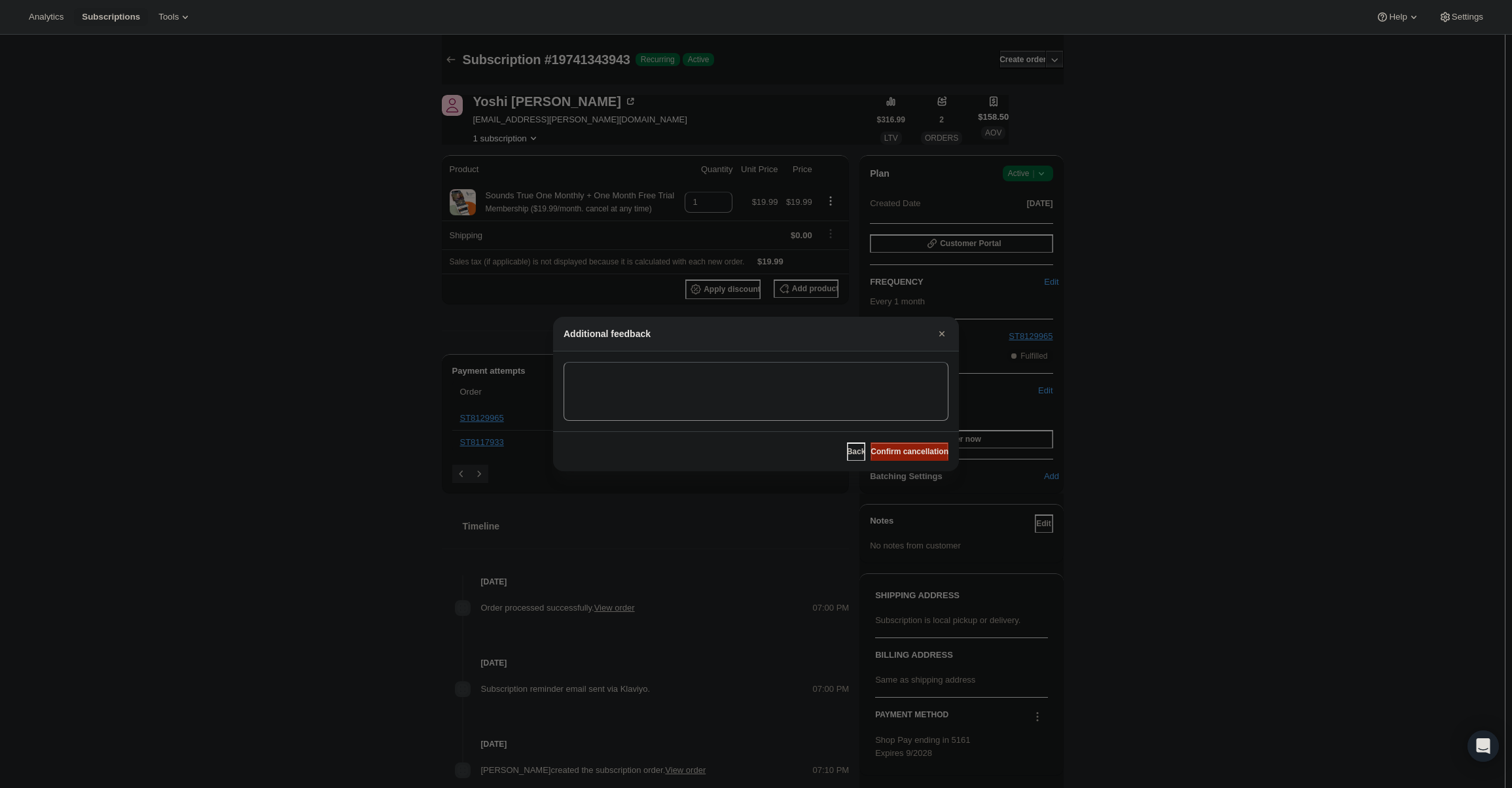
click at [921, 455] on span "Confirm cancellation" at bounding box center [909, 451] width 78 height 10
